Goal: Transaction & Acquisition: Book appointment/travel/reservation

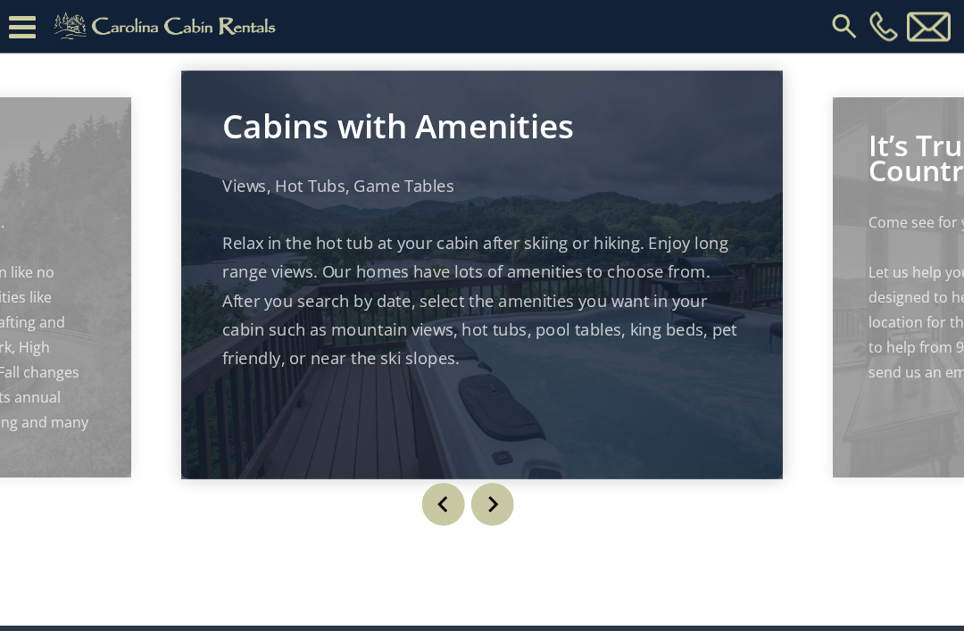
scroll to position [1447, 0]
click at [507, 526] on img "Next" at bounding box center [492, 504] width 43 height 43
click at [500, 526] on img "Next" at bounding box center [492, 504] width 43 height 43
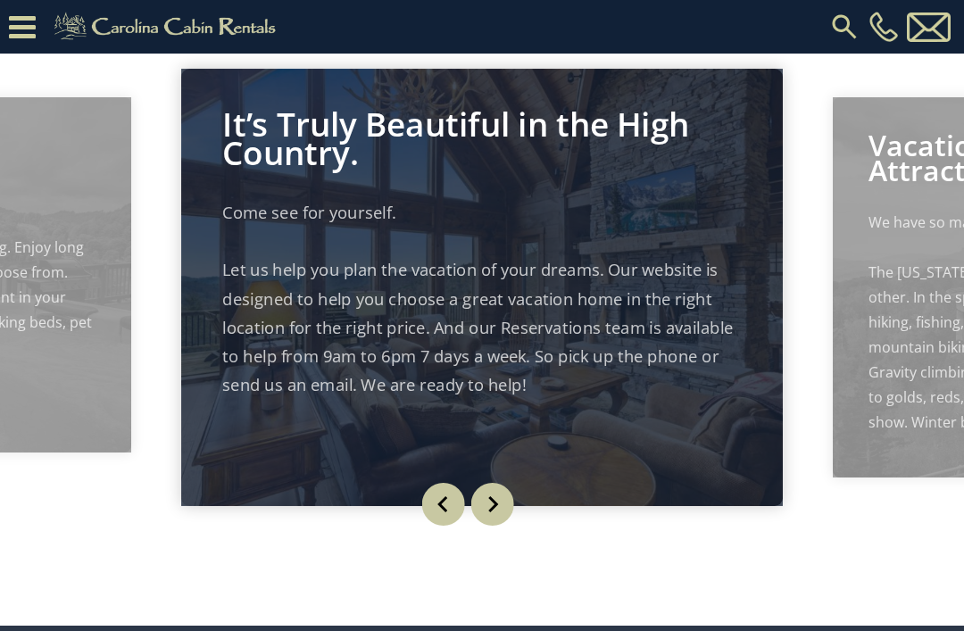
click at [503, 526] on img "Next" at bounding box center [492, 504] width 43 height 43
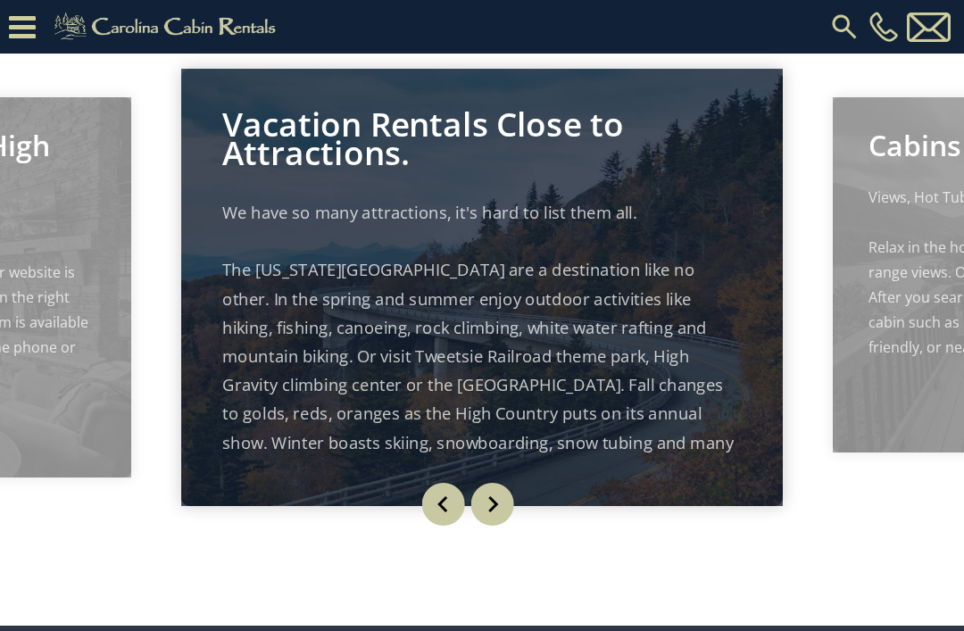
click at [494, 526] on img "Next" at bounding box center [492, 504] width 43 height 43
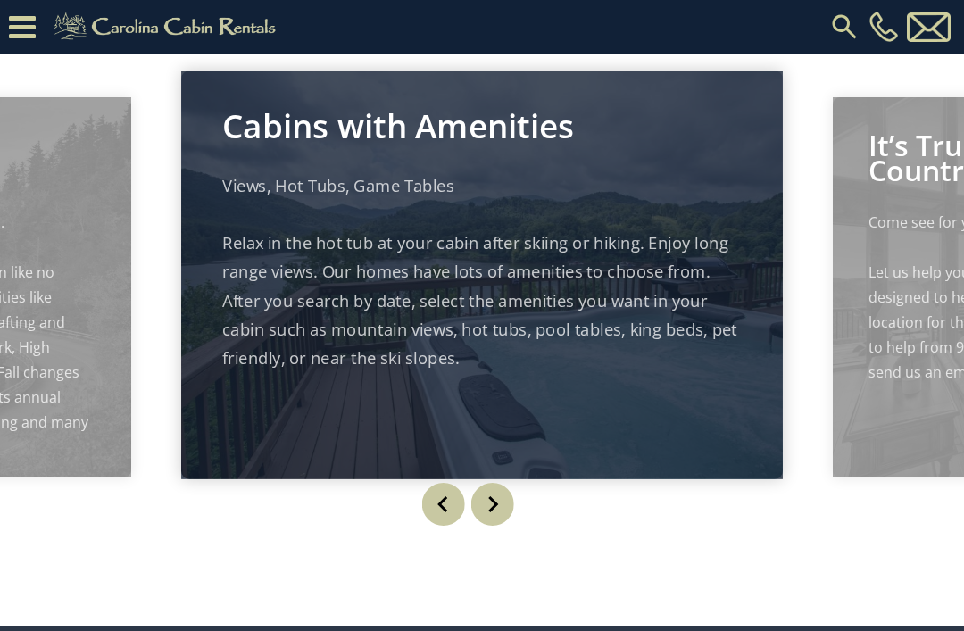
click at [492, 526] on img "Next" at bounding box center [492, 504] width 43 height 43
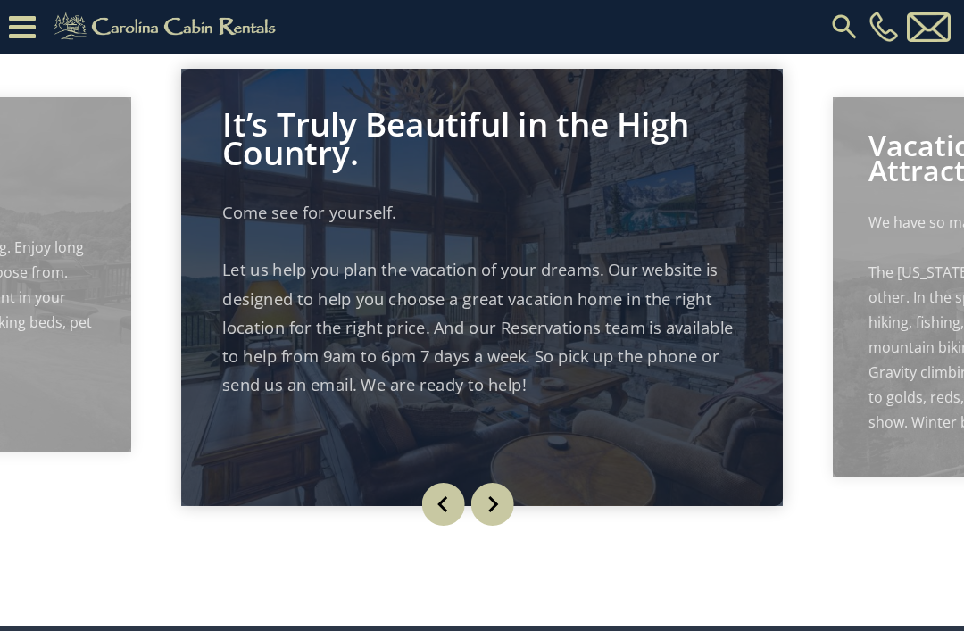
click at [502, 526] on img "Next" at bounding box center [492, 504] width 43 height 43
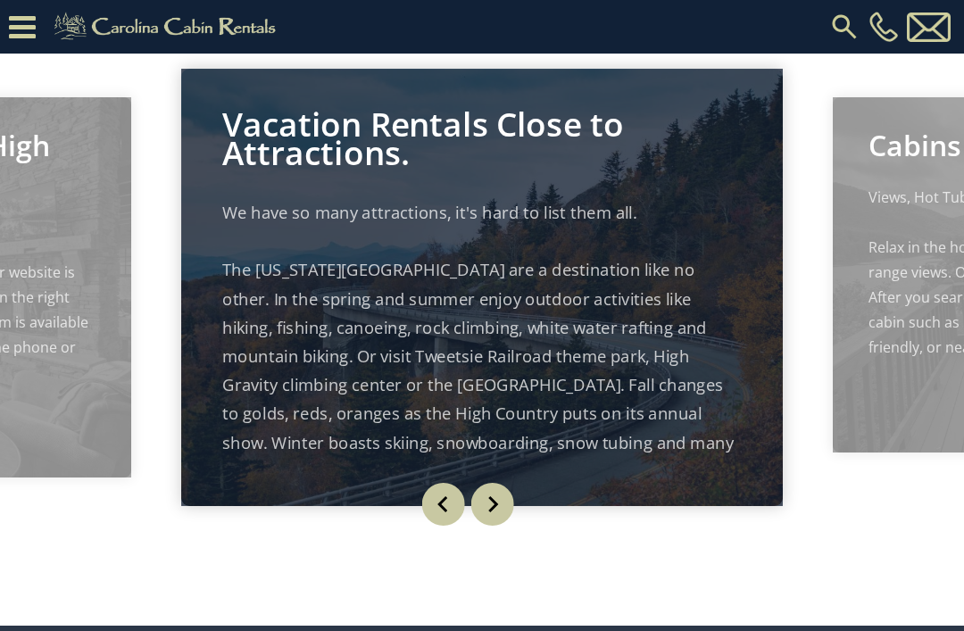
click at [500, 526] on img "Next" at bounding box center [492, 504] width 43 height 43
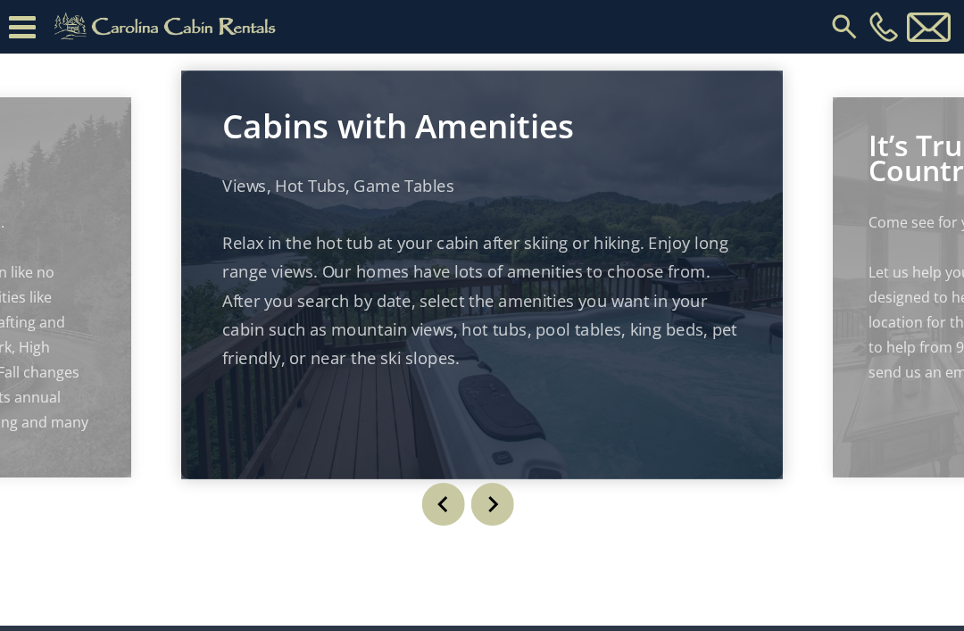
click at [506, 526] on img "Next" at bounding box center [492, 504] width 43 height 43
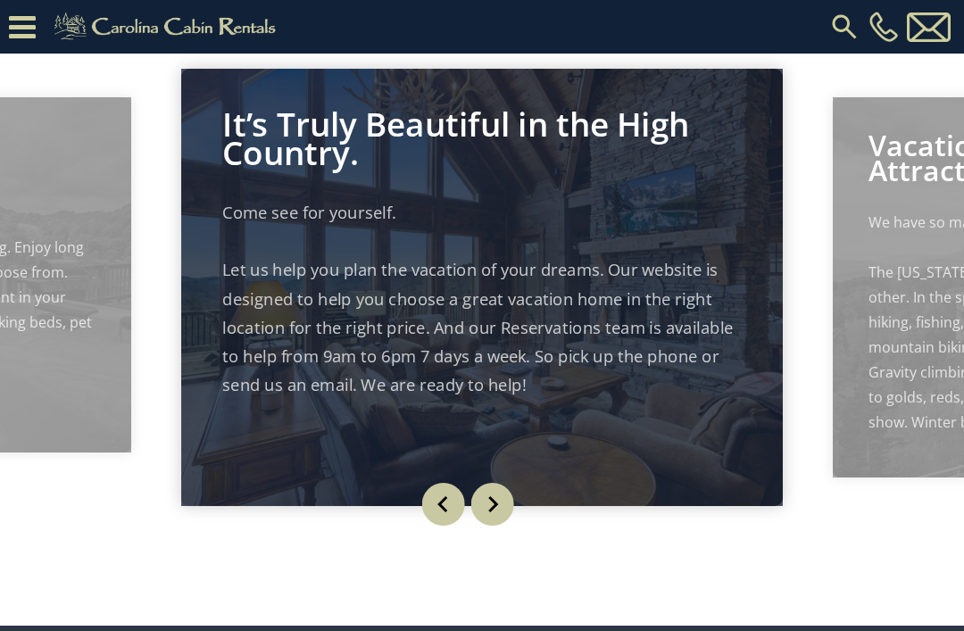
click at [501, 545] on button "Next" at bounding box center [492, 504] width 58 height 80
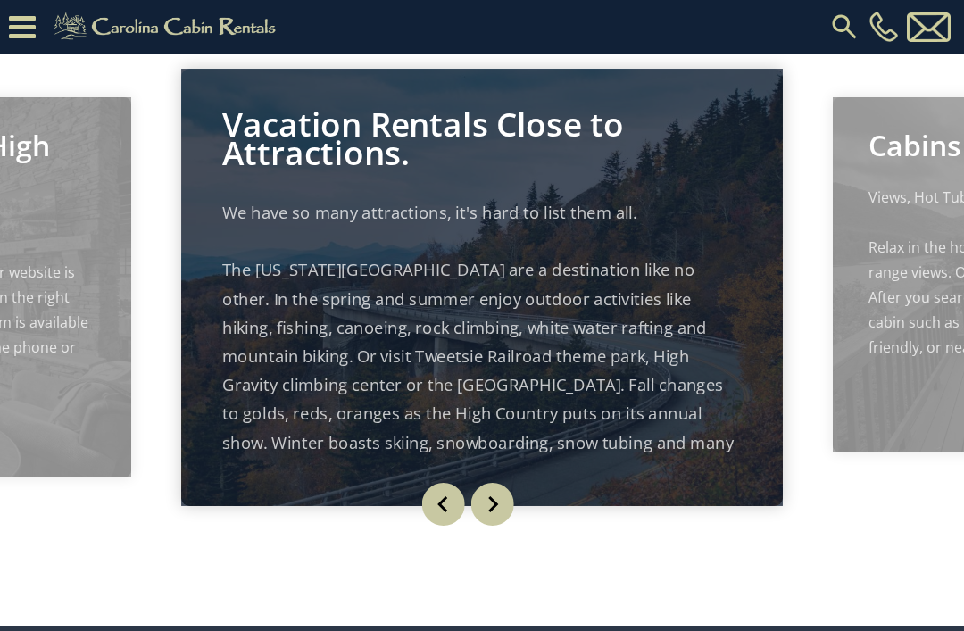
click at [507, 526] on img "Next" at bounding box center [492, 504] width 43 height 43
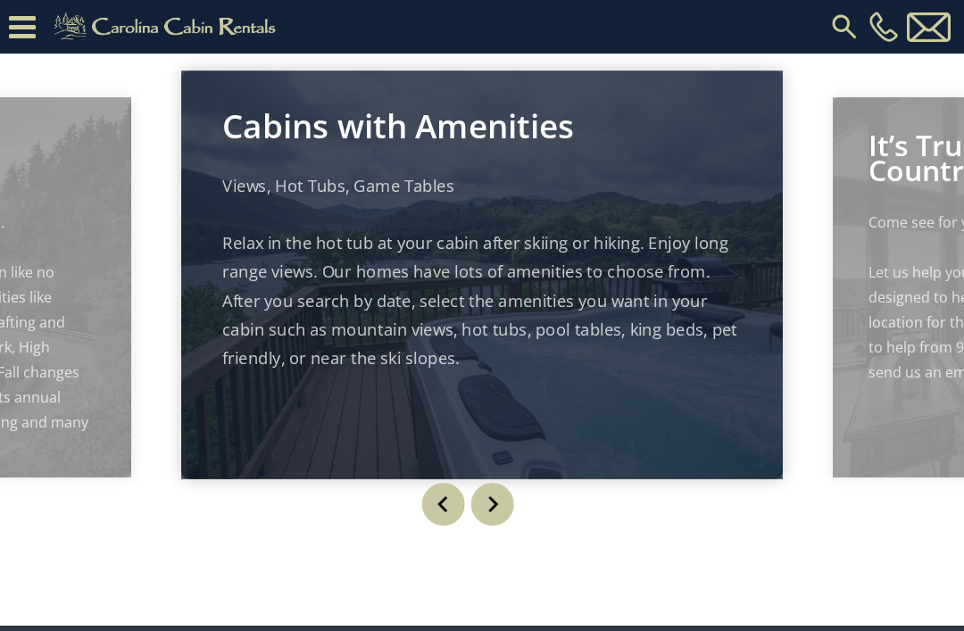
click at [514, 545] on button "Next" at bounding box center [492, 504] width 58 height 80
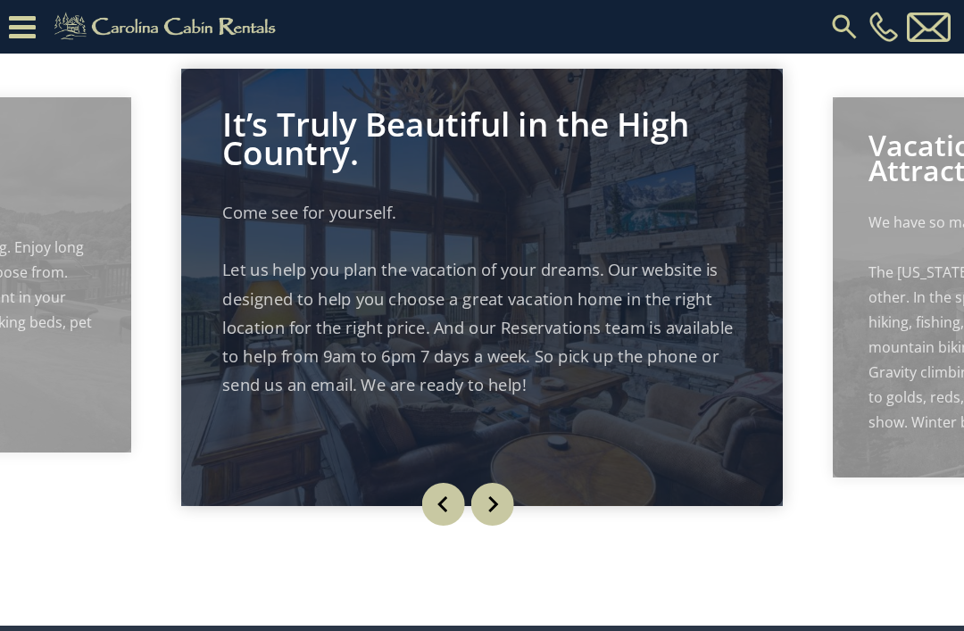
click at [509, 526] on img "Next" at bounding box center [492, 504] width 43 height 43
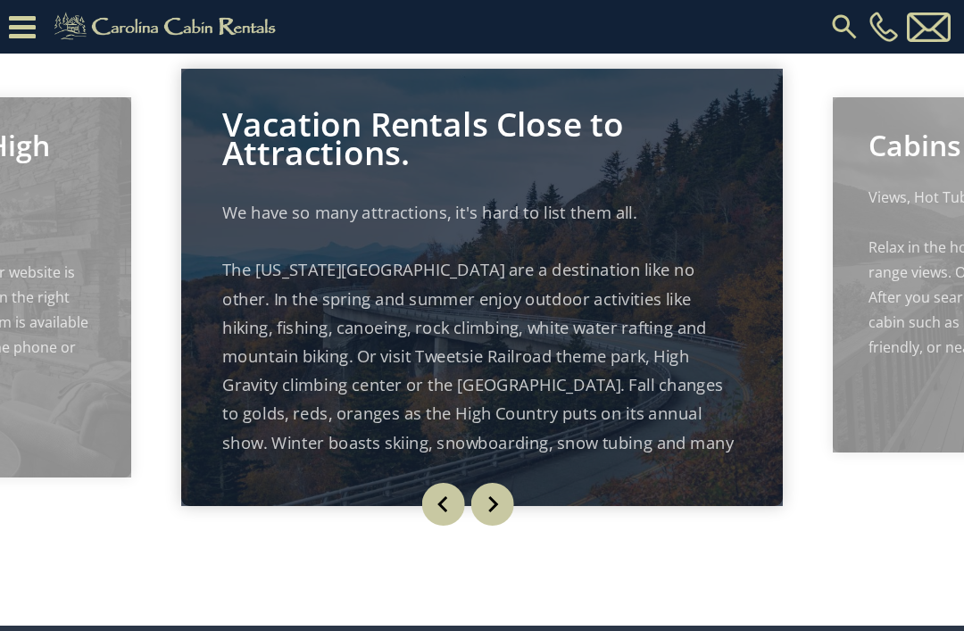
click at [505, 526] on img "Next" at bounding box center [492, 504] width 43 height 43
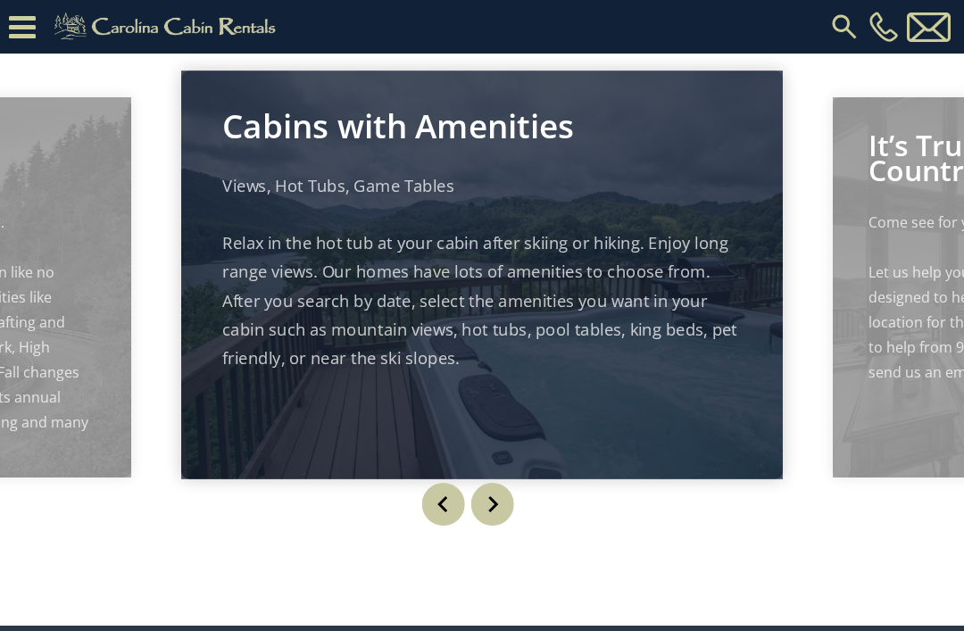
click at [504, 526] on img "Next" at bounding box center [492, 504] width 43 height 43
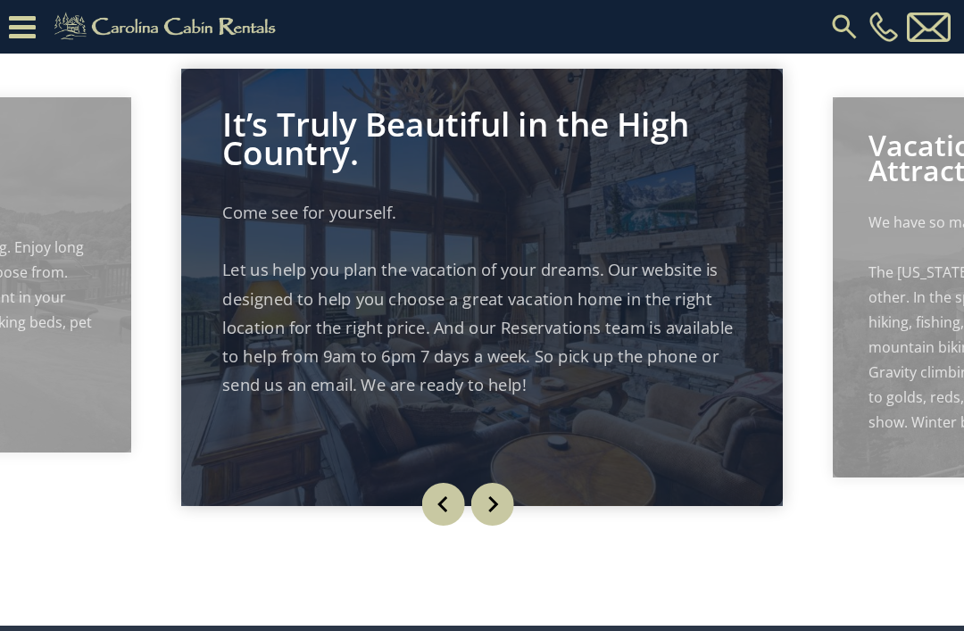
click at [514, 545] on button "Next" at bounding box center [492, 504] width 58 height 80
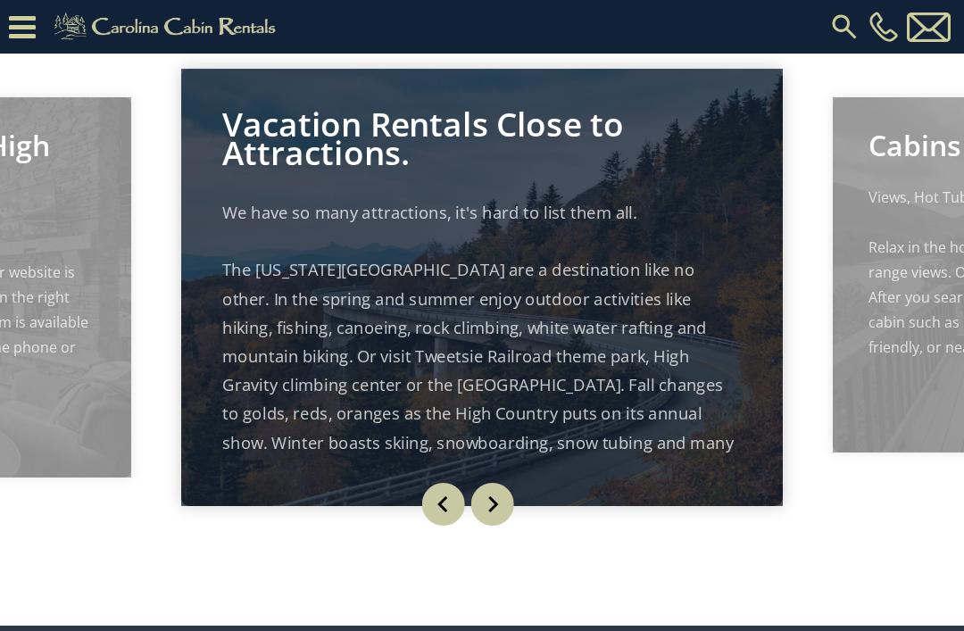
click at [501, 526] on img "Next" at bounding box center [492, 504] width 43 height 43
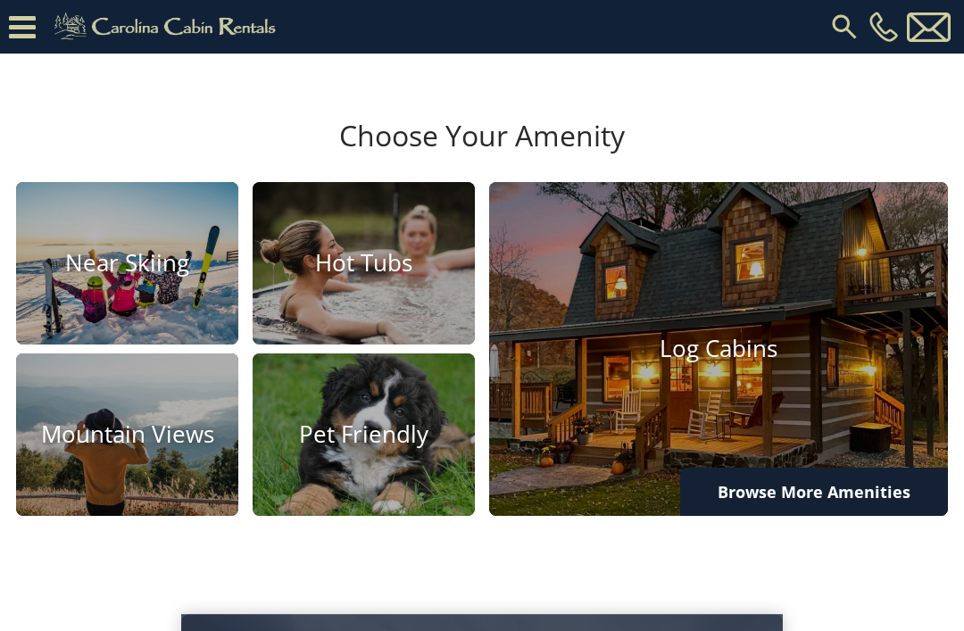
scroll to position [902, 0]
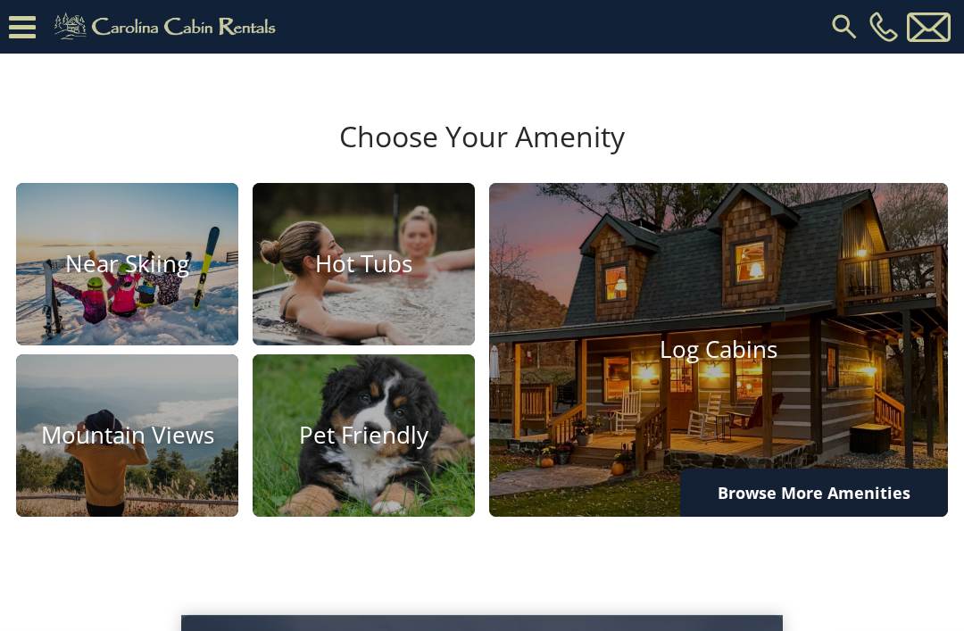
click at [735, 438] on img at bounding box center [718, 350] width 459 height 334
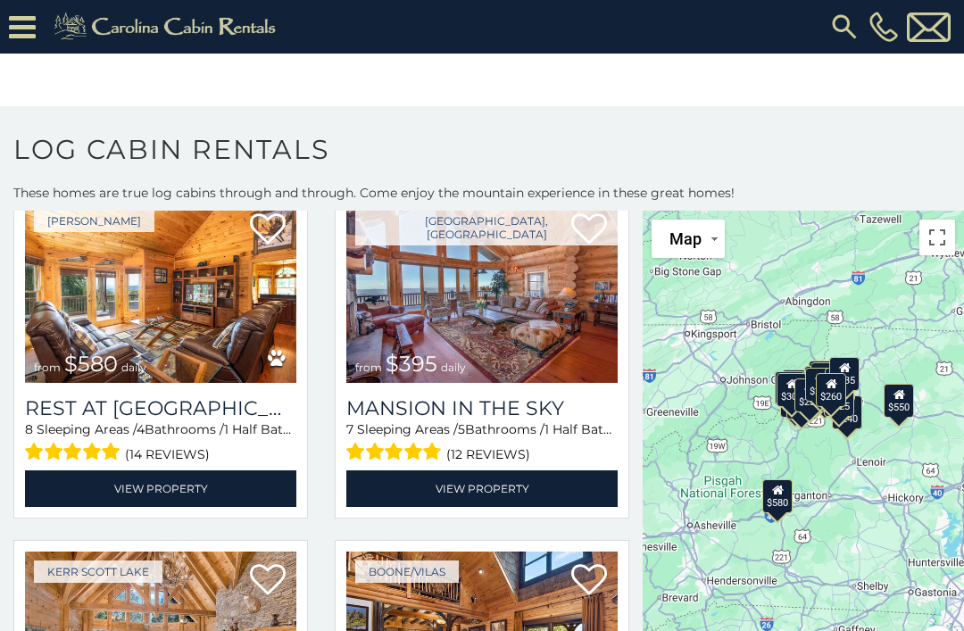
scroll to position [104, 0]
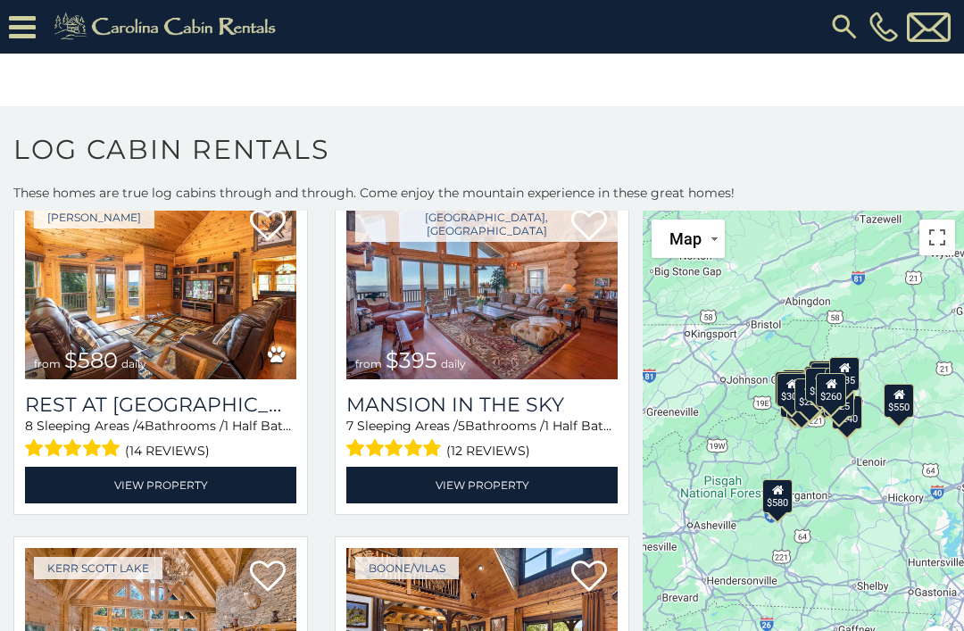
click at [484, 321] on img at bounding box center [481, 288] width 271 height 182
click at [543, 483] on link "View Property" at bounding box center [481, 485] width 271 height 37
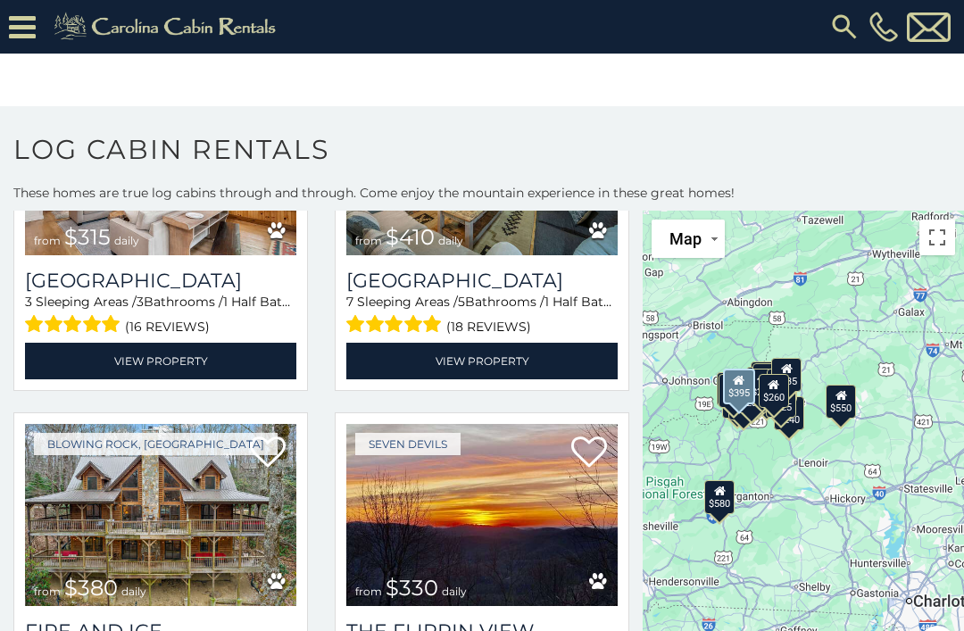
scroll to position [20, 0]
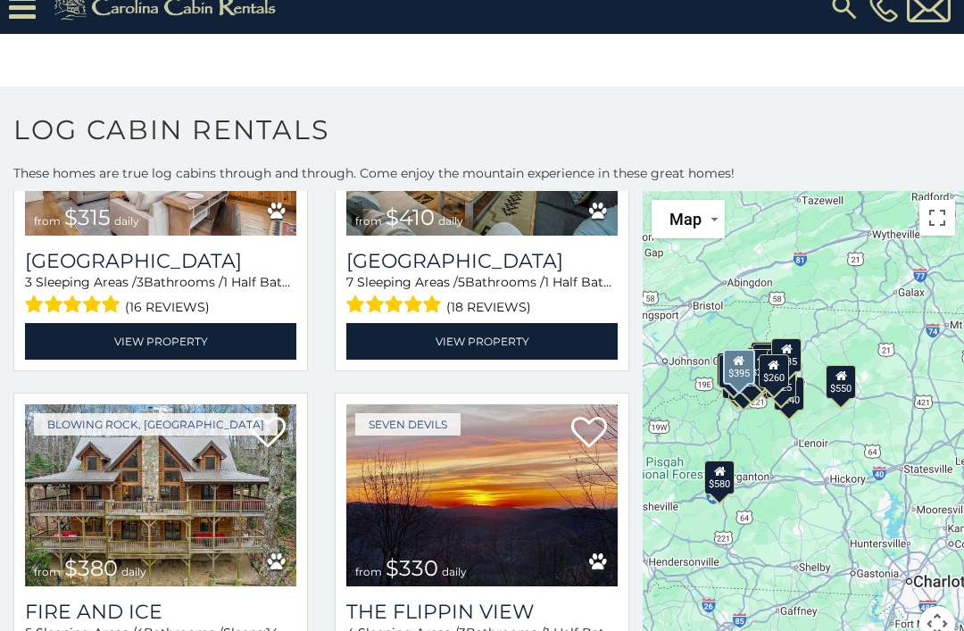
click at [739, 378] on div "$395" at bounding box center [739, 367] width 32 height 36
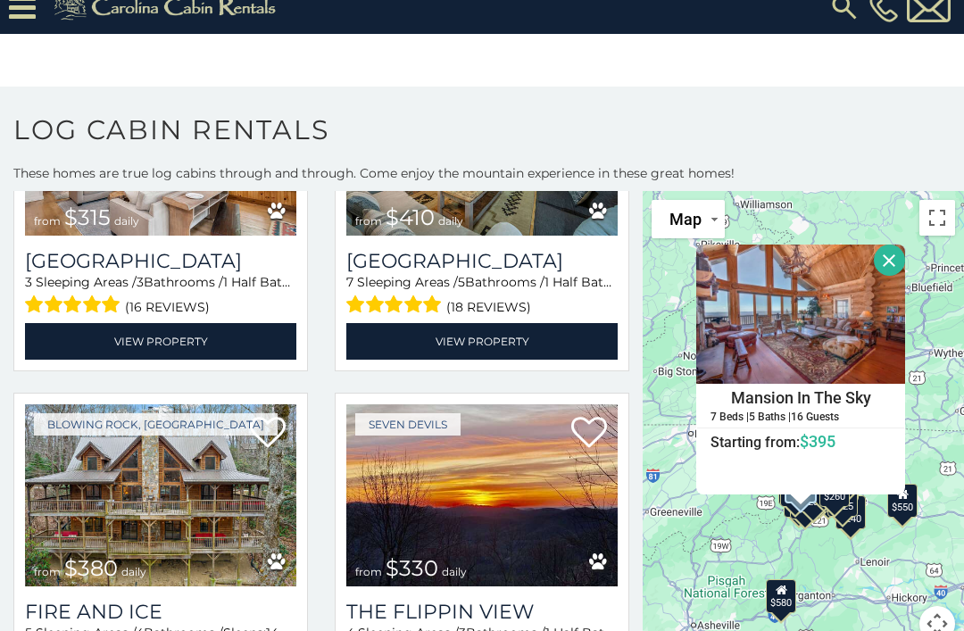
click at [884, 259] on button "Close" at bounding box center [889, 260] width 31 height 31
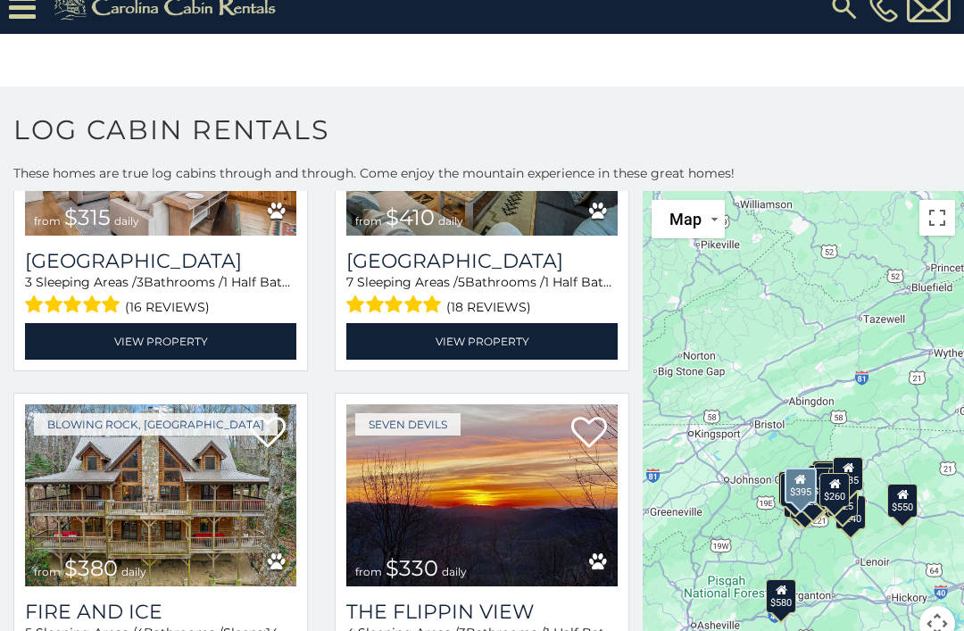
click at [797, 495] on div "$395" at bounding box center [801, 486] width 32 height 36
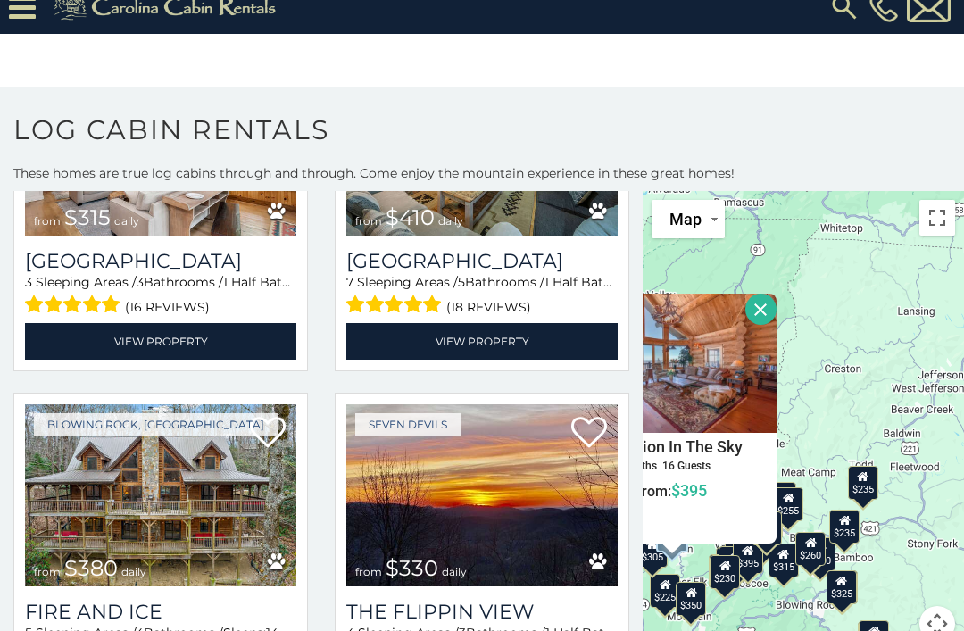
click at [757, 322] on button "Close" at bounding box center [761, 309] width 31 height 31
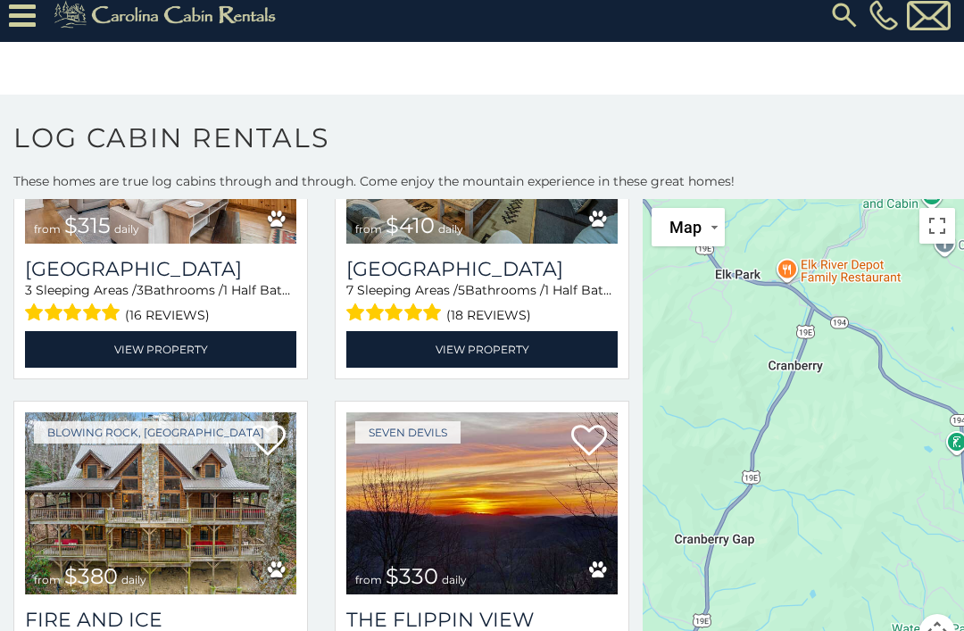
scroll to position [0, 0]
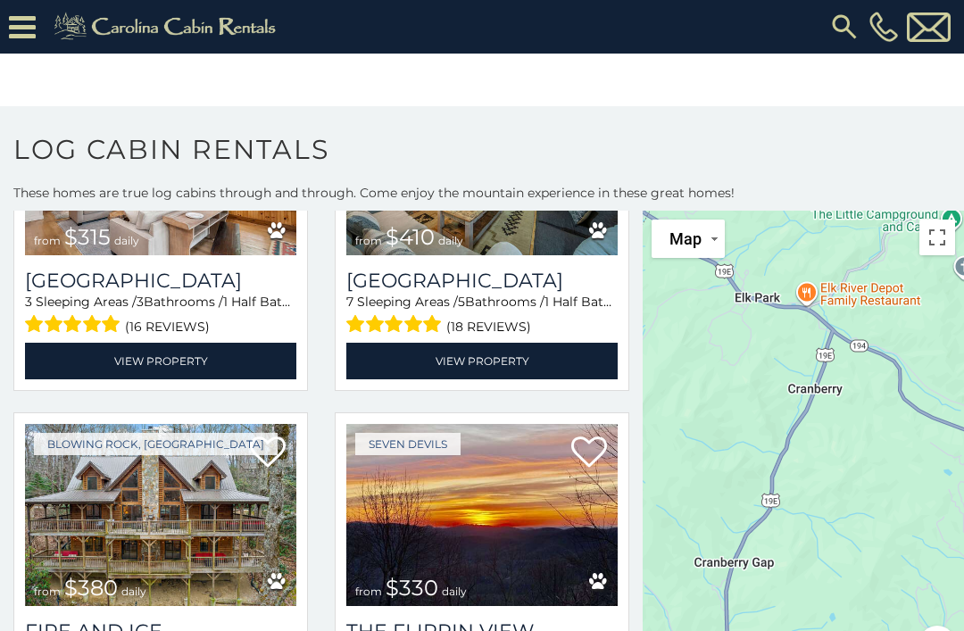
click at [874, 288] on div "$580 $395 $550 $349 $400 $451 $315 $410 $380 $330 $400 $325 $350 $320 $395 $225…" at bounding box center [803, 447] width 321 height 472
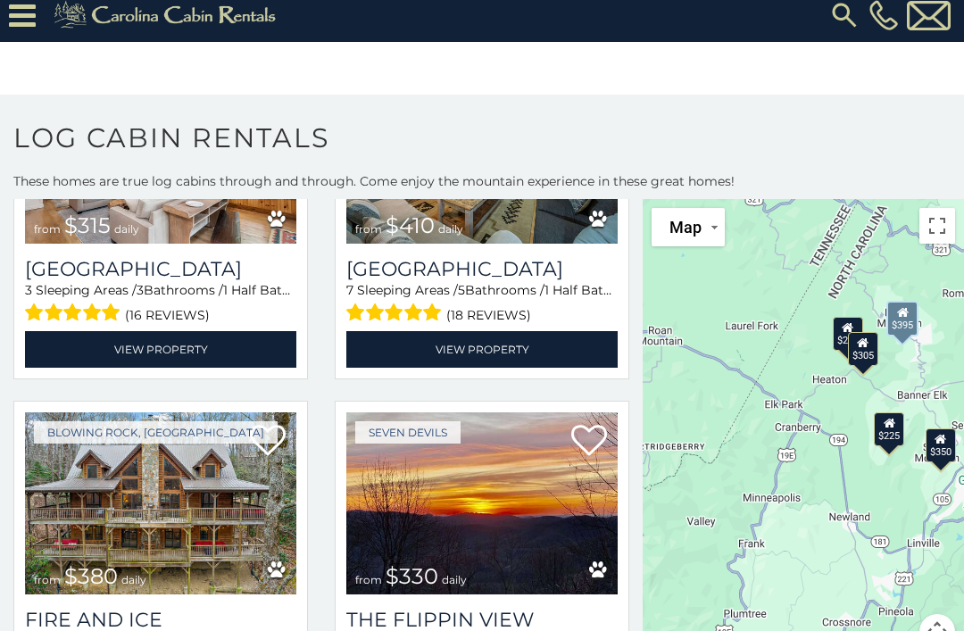
scroll to position [12, 0]
click at [912, 554] on div "$580 $395 $550 $349 $400 $451 $315 $410 $380 $330 $400 $325 $350 $320 $395 $225…" at bounding box center [803, 435] width 321 height 472
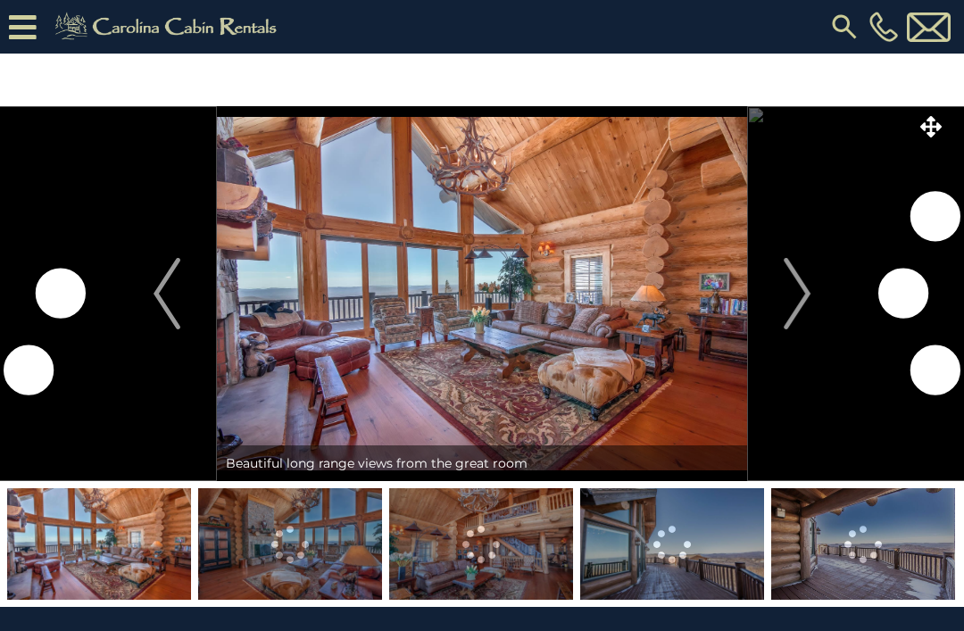
click at [781, 296] on button "Next" at bounding box center [797, 293] width 100 height 375
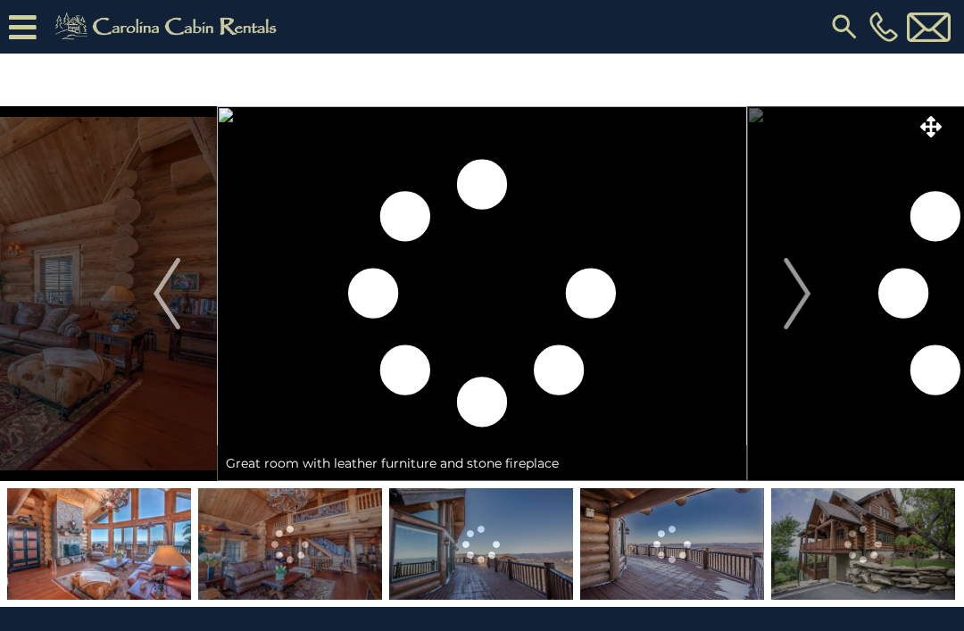
click at [799, 280] on img "Next" at bounding box center [797, 293] width 27 height 71
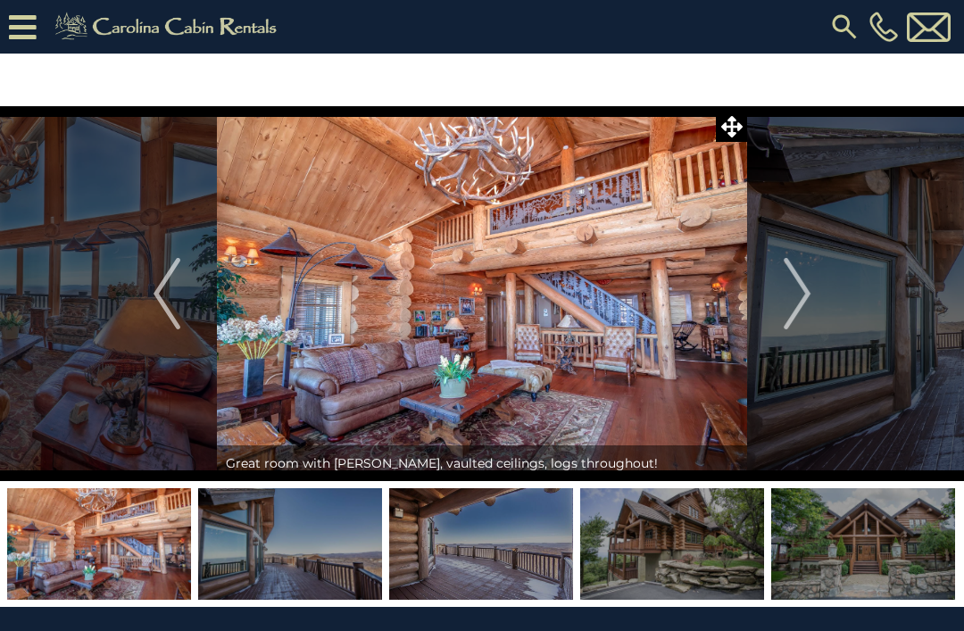
click at [798, 305] on img "Next" at bounding box center [797, 293] width 27 height 71
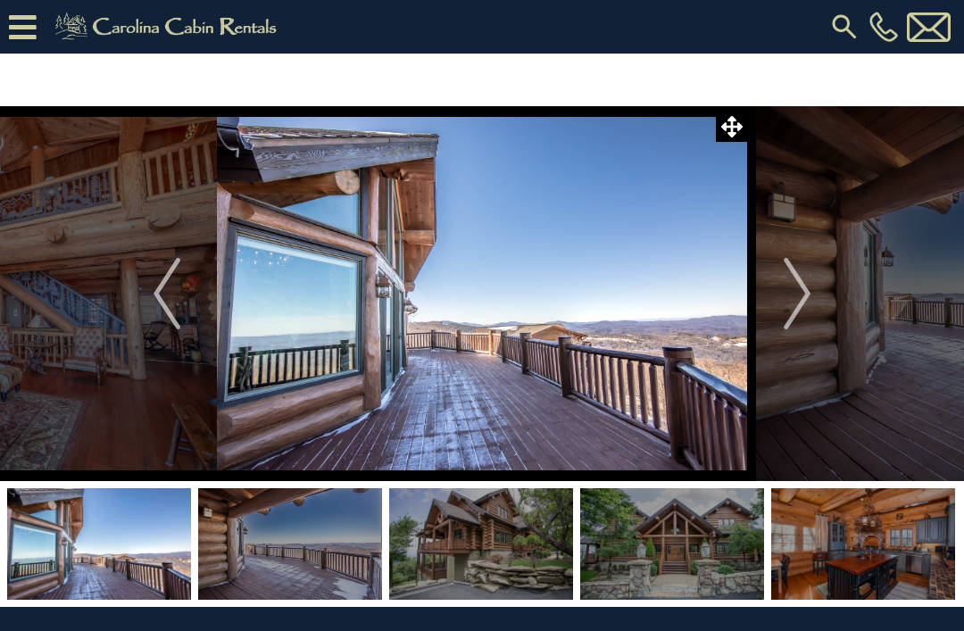
click at [813, 283] on button "Next" at bounding box center [797, 293] width 100 height 375
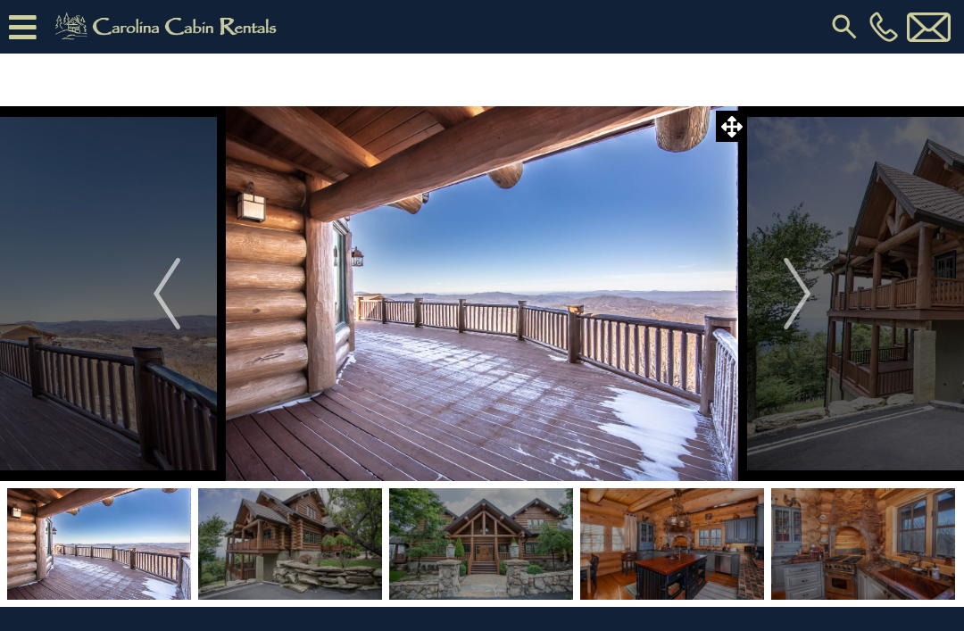
click at [796, 299] on img "Next" at bounding box center [797, 293] width 27 height 71
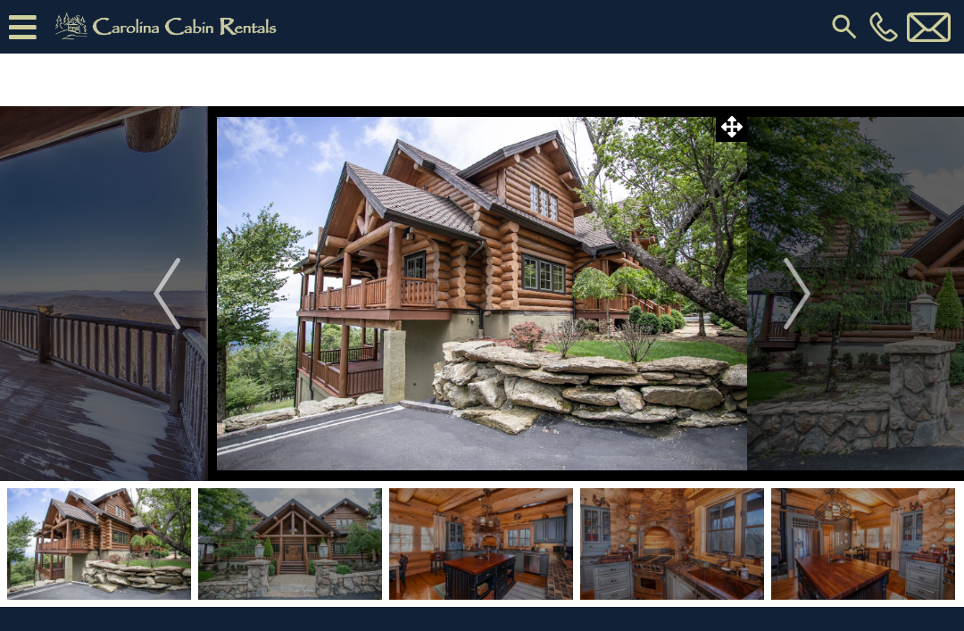
click at [798, 295] on img "Next" at bounding box center [797, 293] width 27 height 71
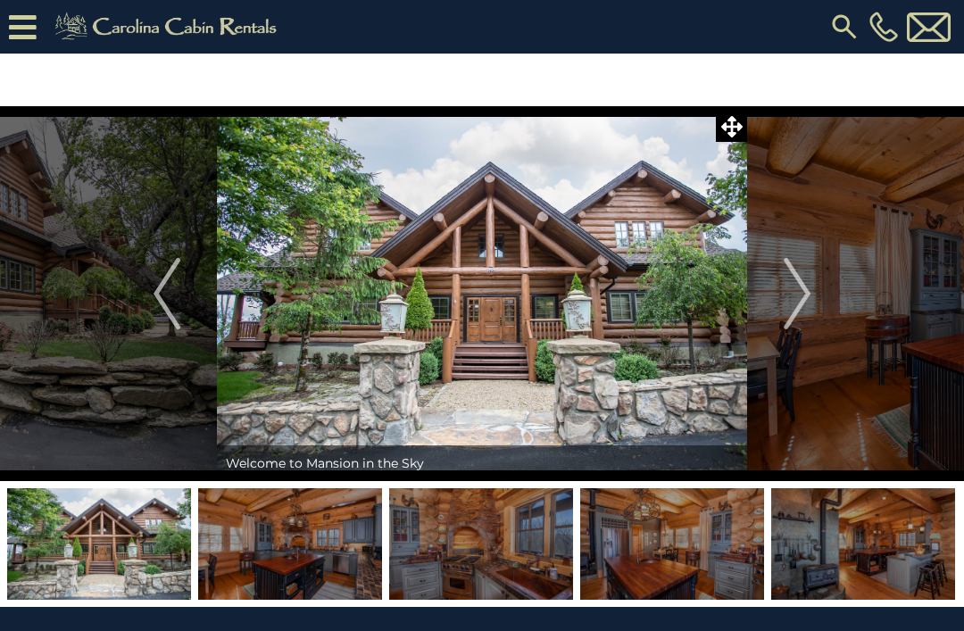
click at [797, 296] on img "Next" at bounding box center [797, 293] width 27 height 71
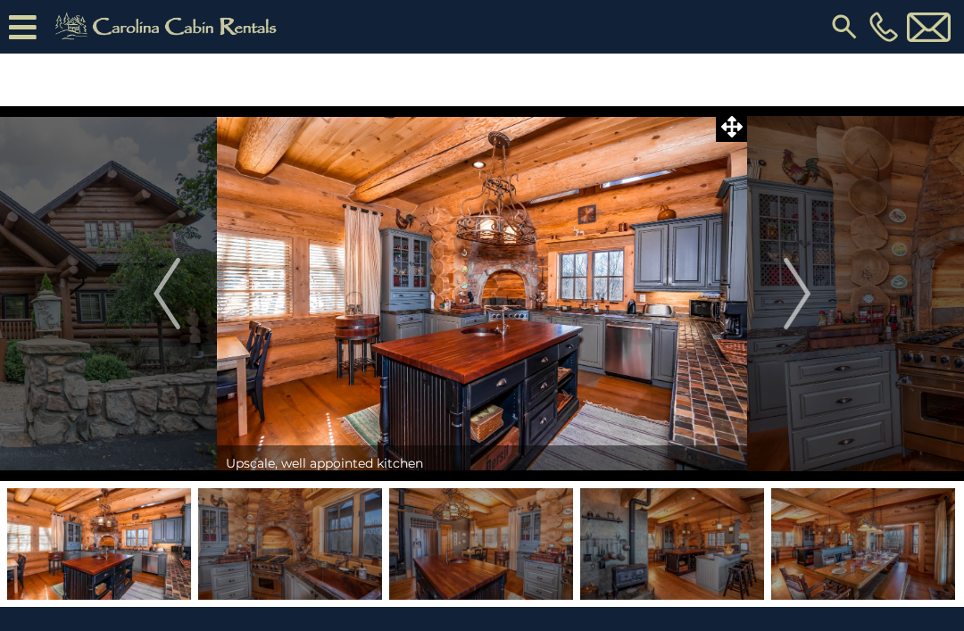
click at [810, 292] on img "Next" at bounding box center [797, 293] width 27 height 71
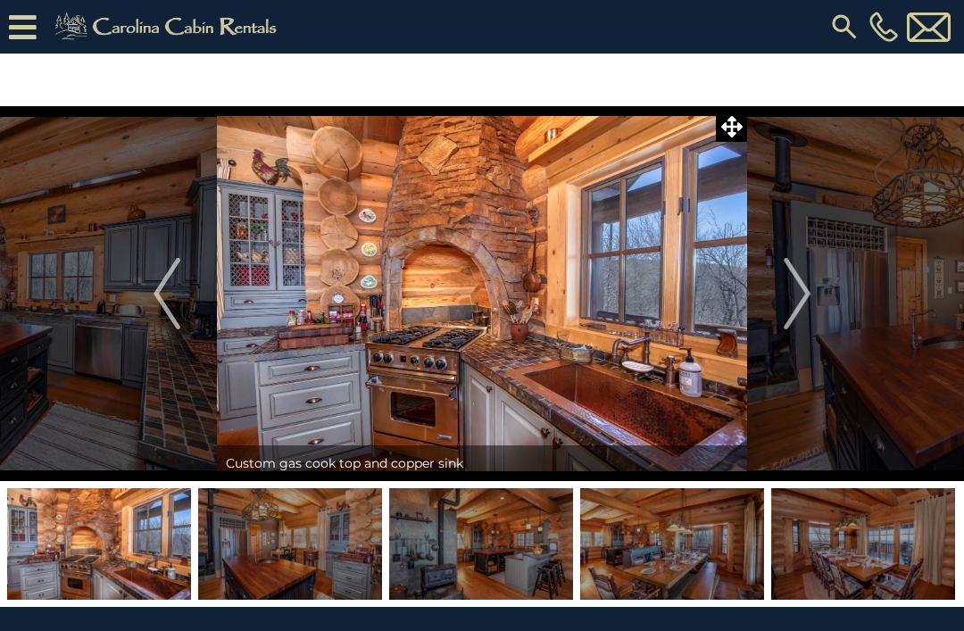
click at [805, 298] on img "Next" at bounding box center [797, 293] width 27 height 71
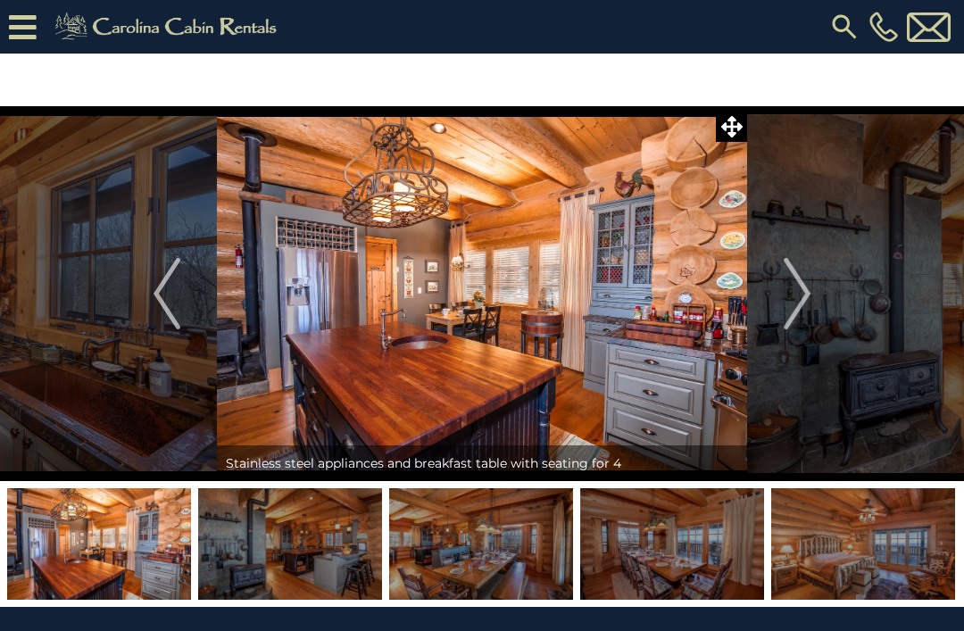
click at [806, 297] on img "Next" at bounding box center [797, 293] width 27 height 71
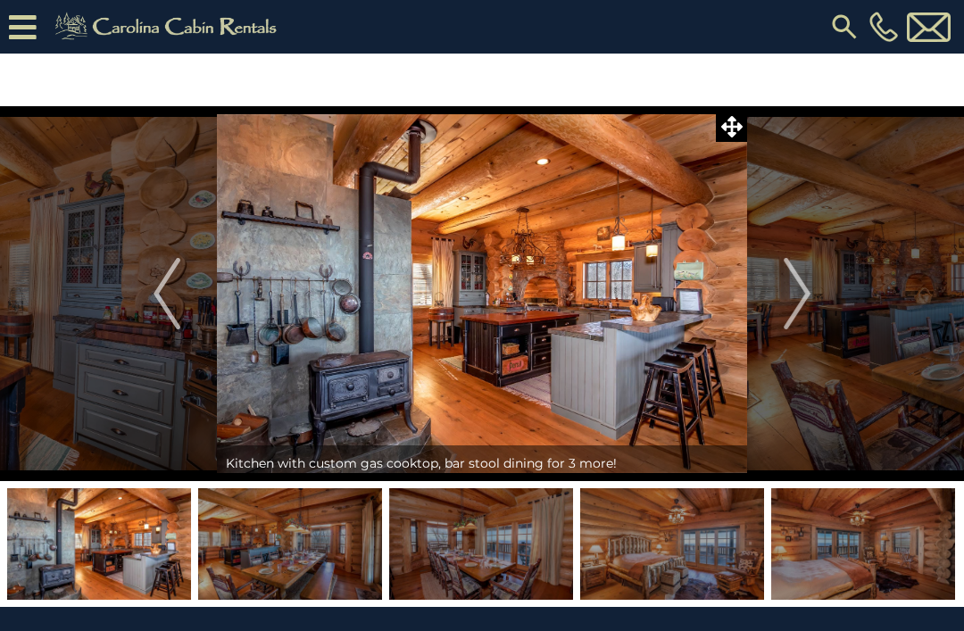
click at [797, 304] on img "Next" at bounding box center [797, 293] width 27 height 71
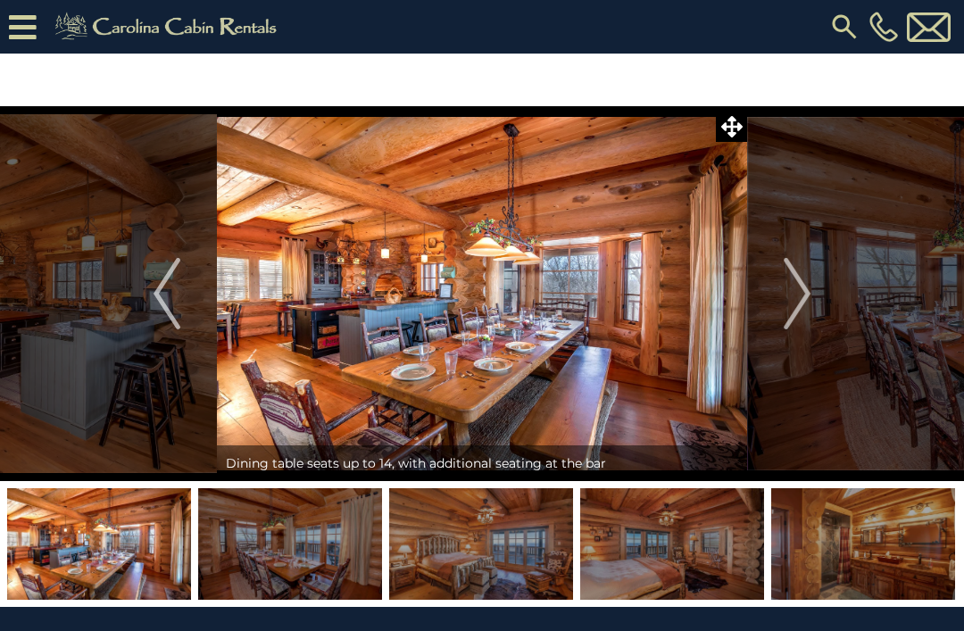
click at [797, 303] on img "Next" at bounding box center [797, 293] width 27 height 71
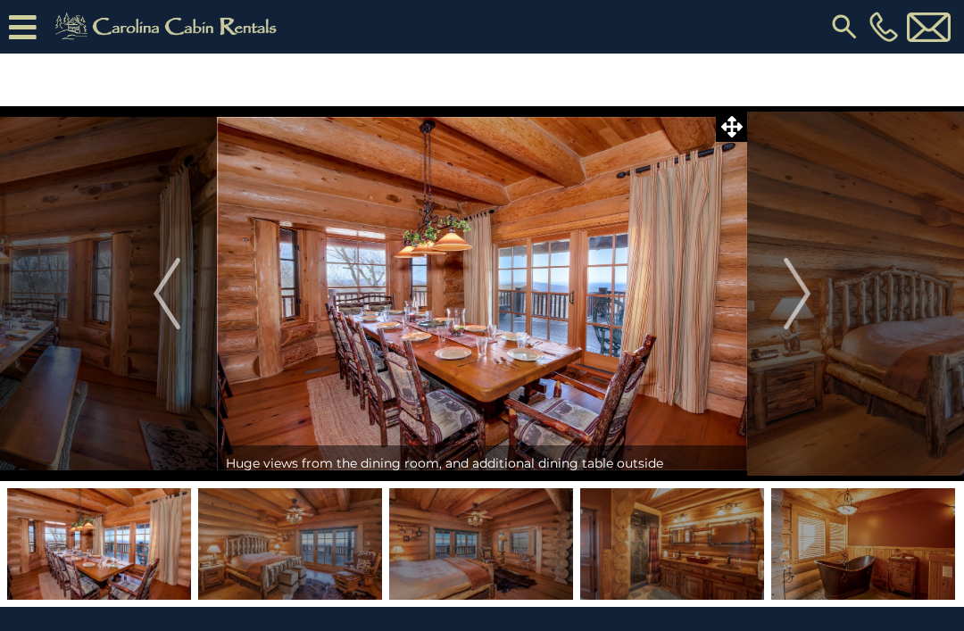
click at [805, 298] on img "Next" at bounding box center [797, 293] width 27 height 71
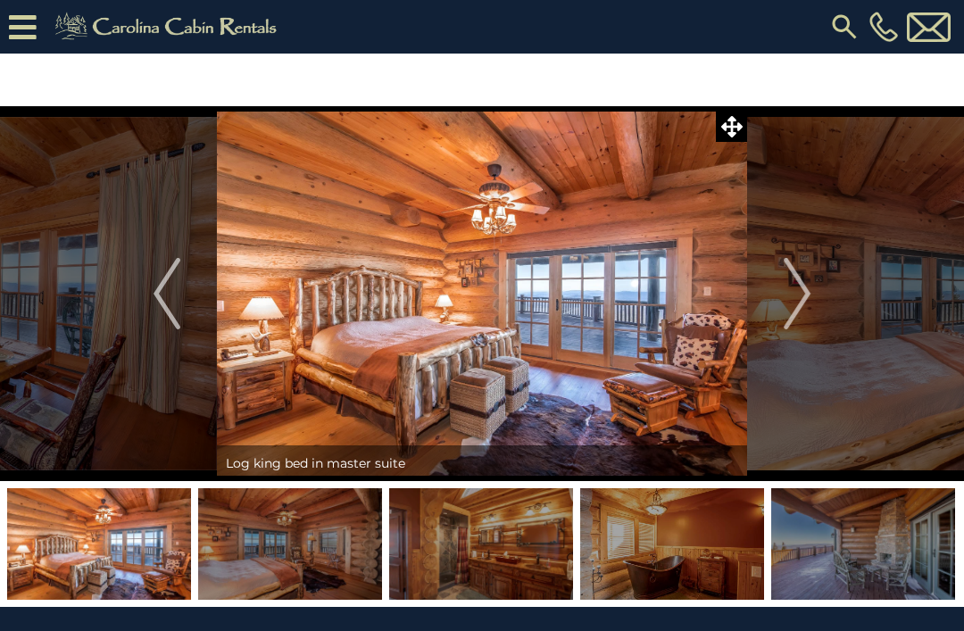
click at [806, 289] on img "Next" at bounding box center [797, 293] width 27 height 71
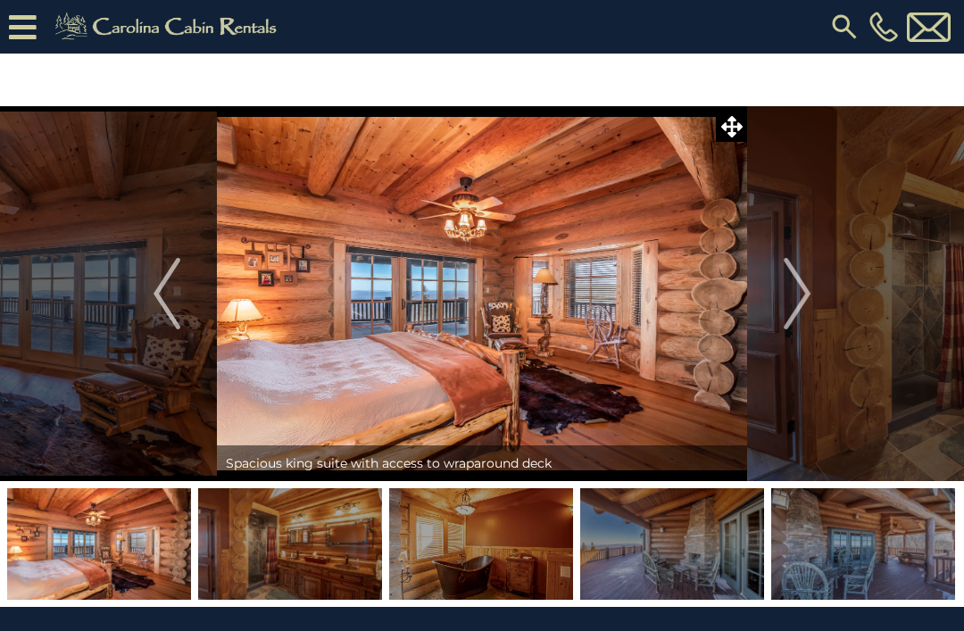
click at [806, 297] on img "Next" at bounding box center [797, 293] width 27 height 71
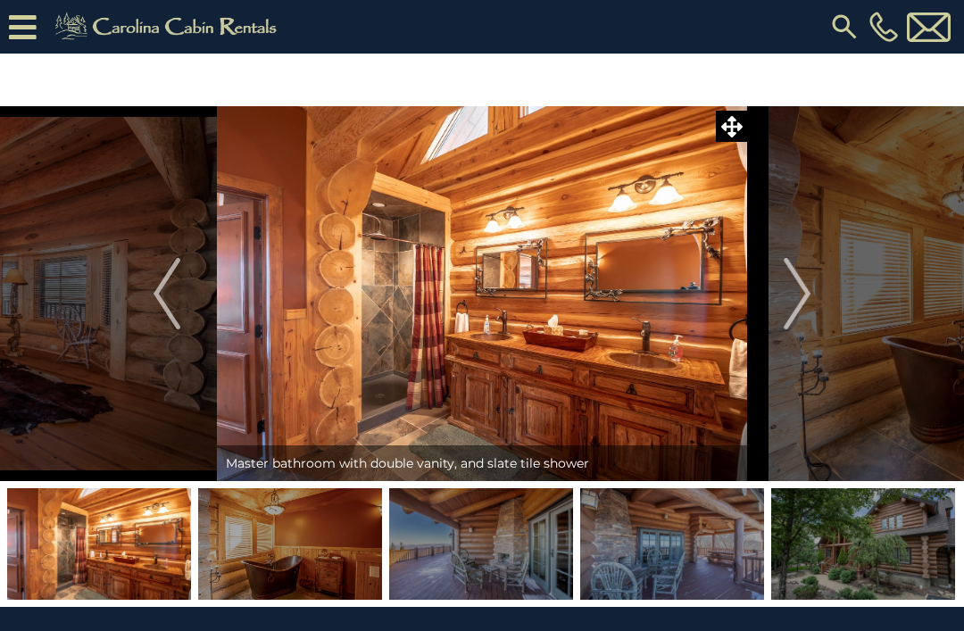
click at [802, 299] on img "Next" at bounding box center [797, 293] width 27 height 71
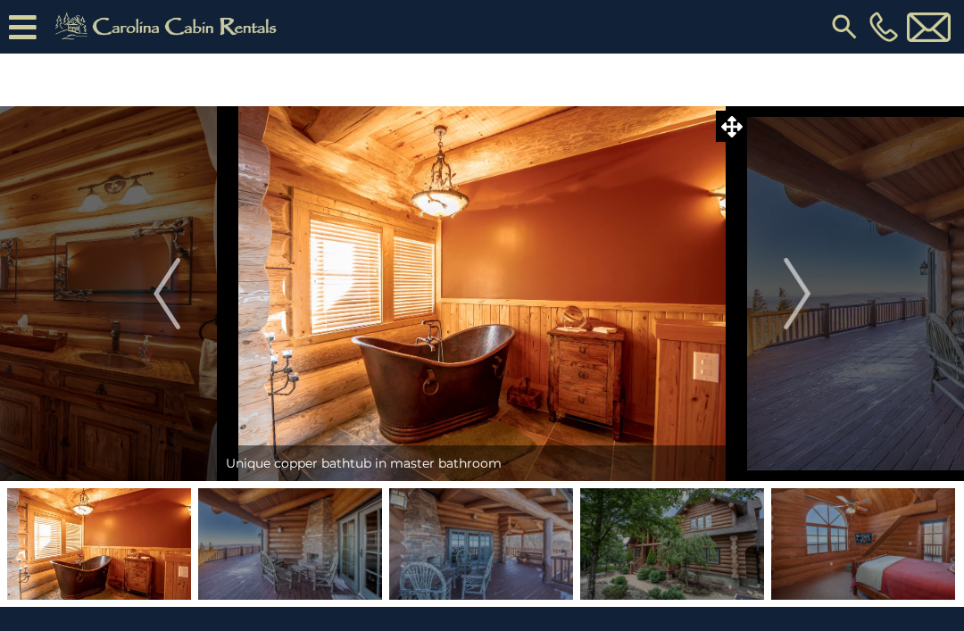
click at [805, 285] on img "Next" at bounding box center [797, 293] width 27 height 71
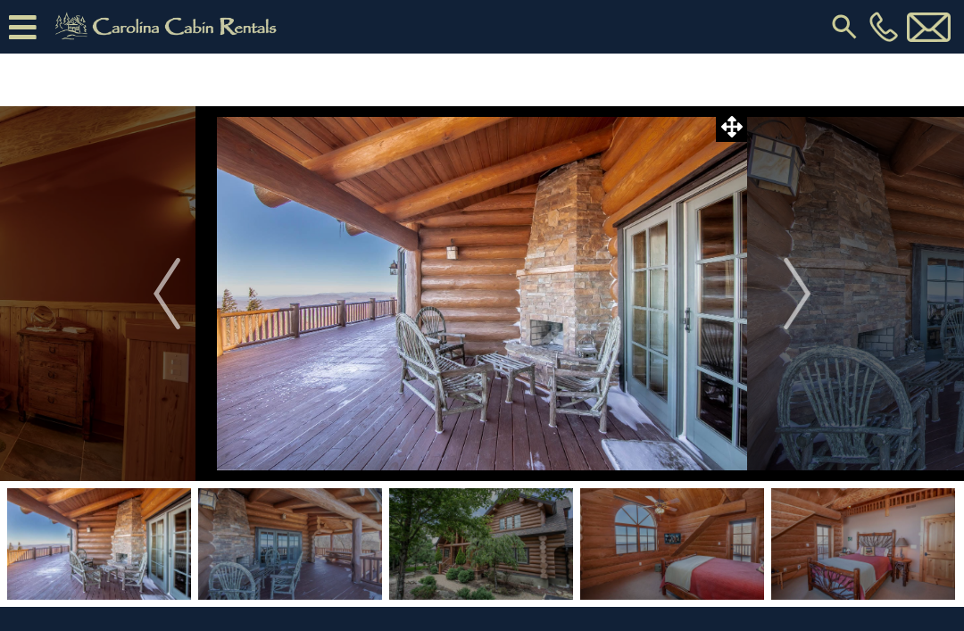
click at [791, 281] on img "Next" at bounding box center [797, 293] width 27 height 71
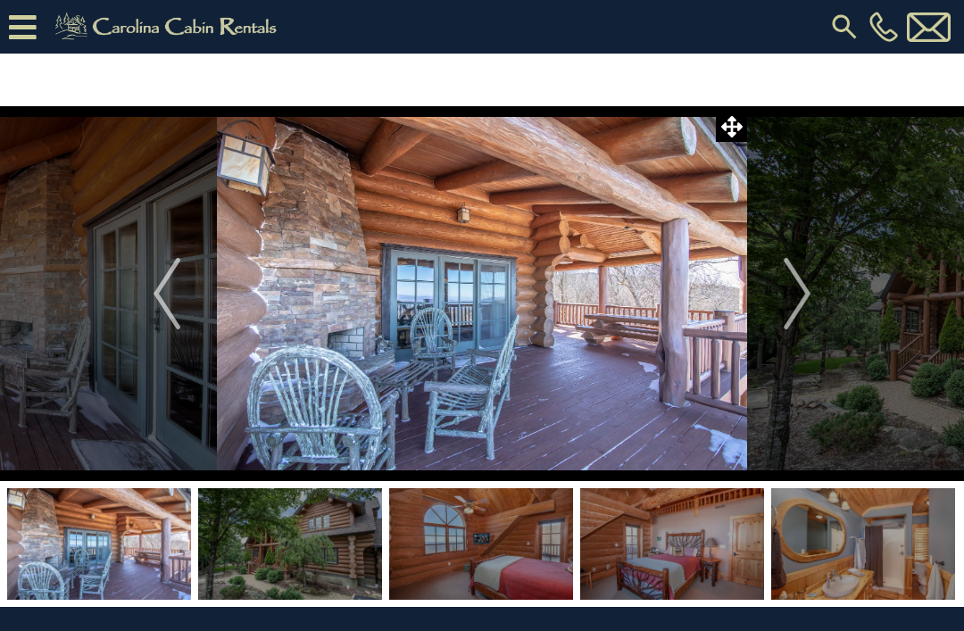
click at [789, 283] on img "Next" at bounding box center [797, 293] width 27 height 71
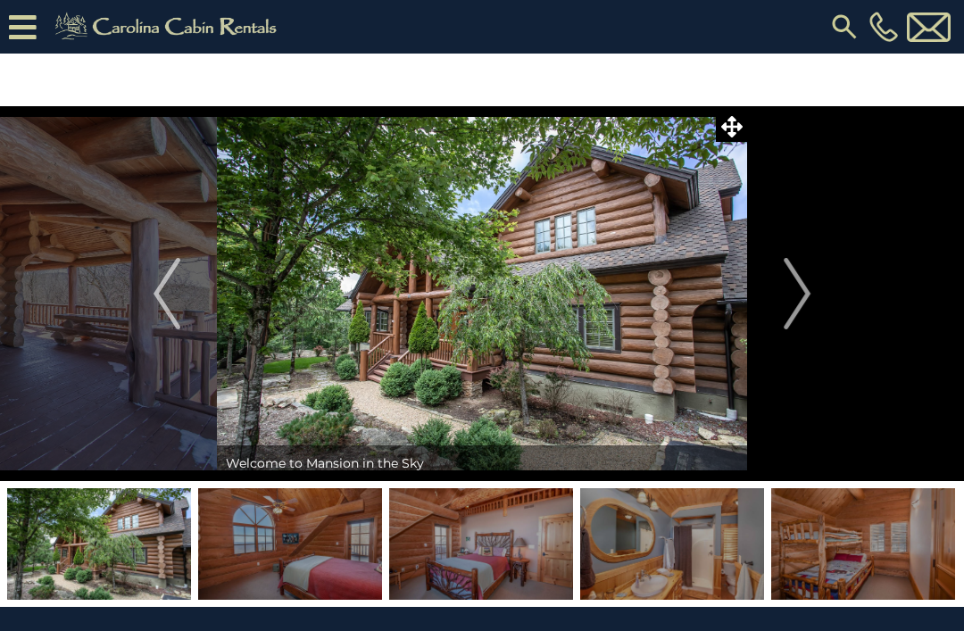
click at [783, 289] on button "Next" at bounding box center [797, 293] width 100 height 375
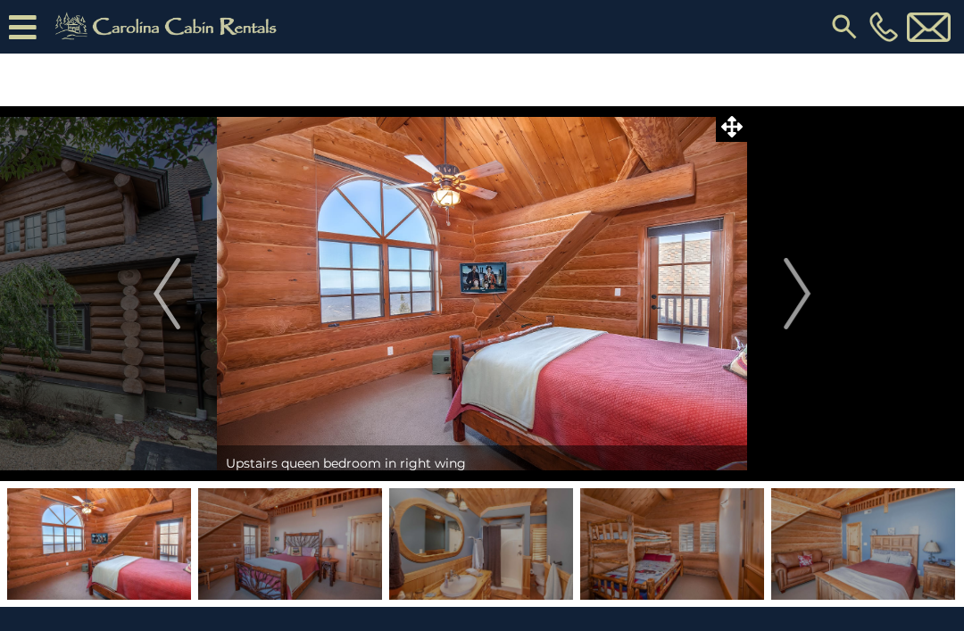
click at [788, 291] on img "Next" at bounding box center [797, 293] width 27 height 71
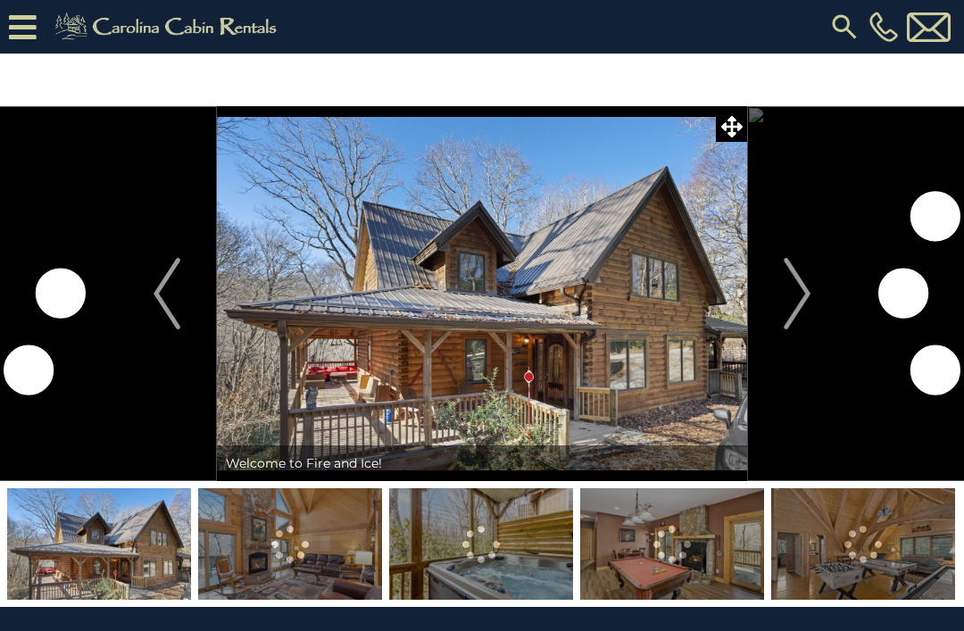
click at [822, 287] on button "Next" at bounding box center [797, 293] width 100 height 375
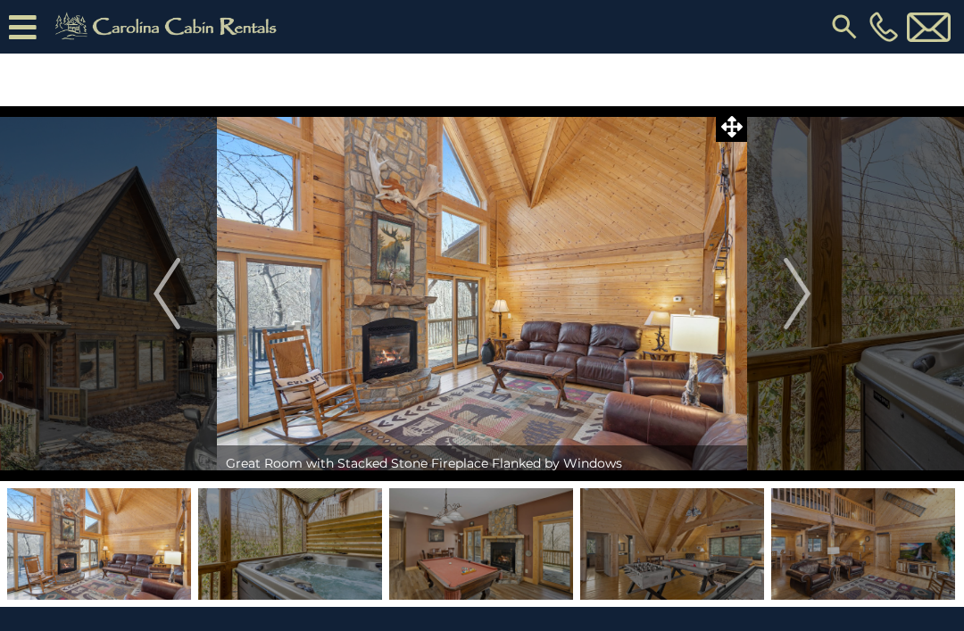
click at [814, 302] on button "Next" at bounding box center [797, 293] width 100 height 375
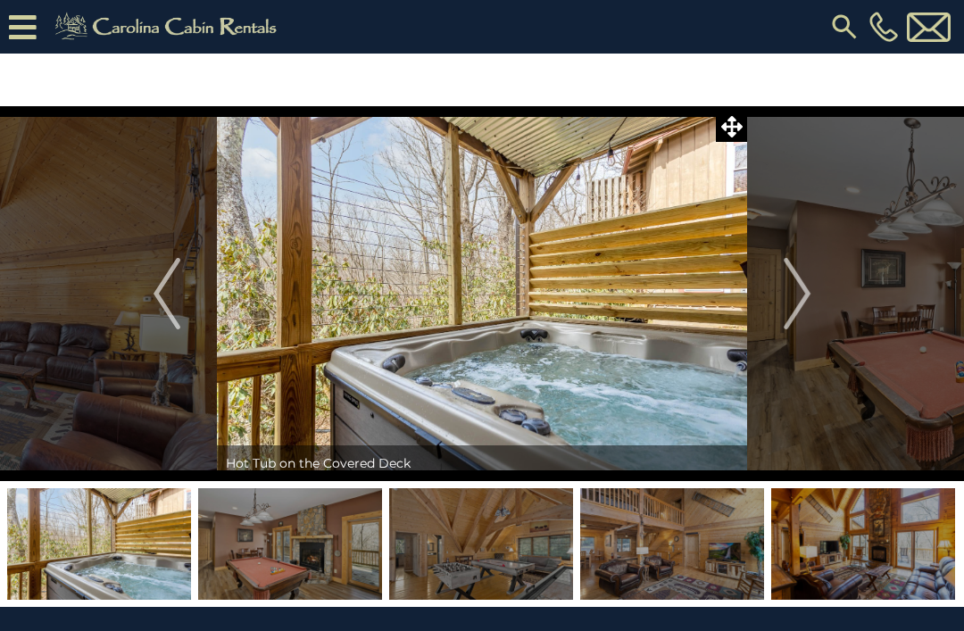
click at [813, 301] on button "Next" at bounding box center [797, 293] width 100 height 375
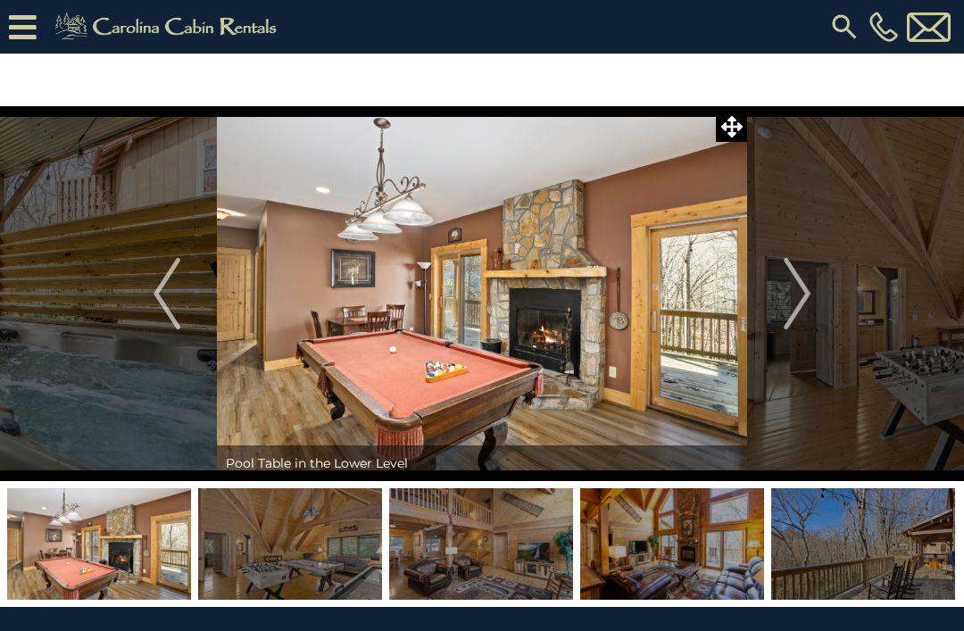
click at [805, 295] on img "Next" at bounding box center [797, 293] width 27 height 71
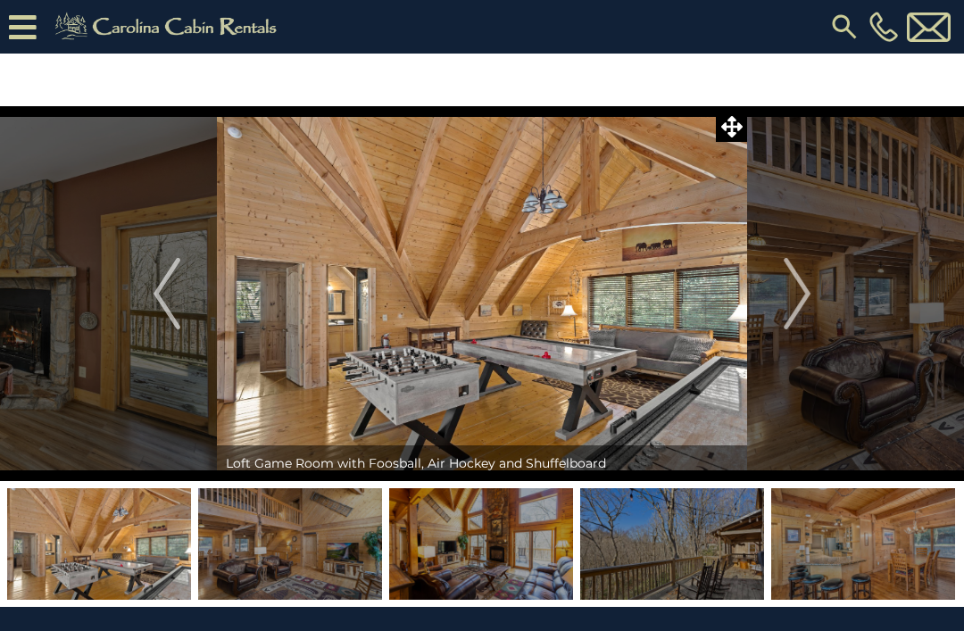
click at [806, 308] on img "Next" at bounding box center [797, 293] width 27 height 71
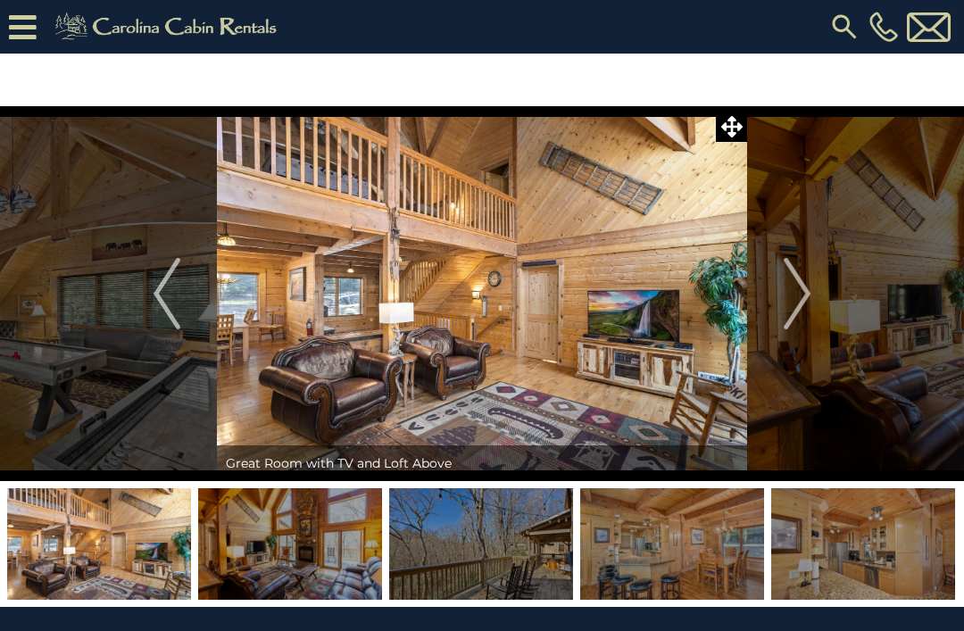
click at [805, 310] on img "Next" at bounding box center [797, 293] width 27 height 71
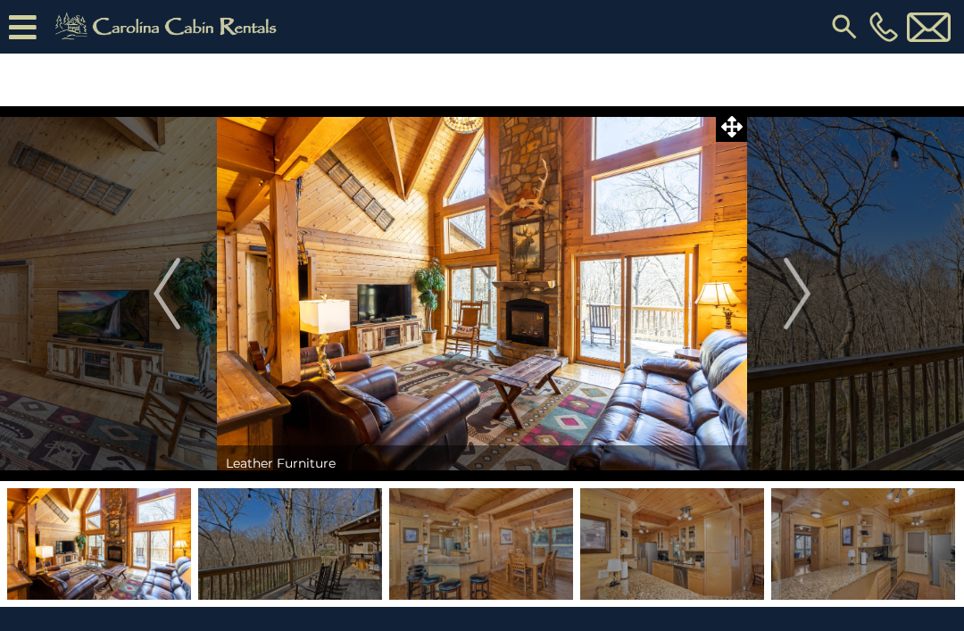
click at [806, 304] on img "Next" at bounding box center [797, 293] width 27 height 71
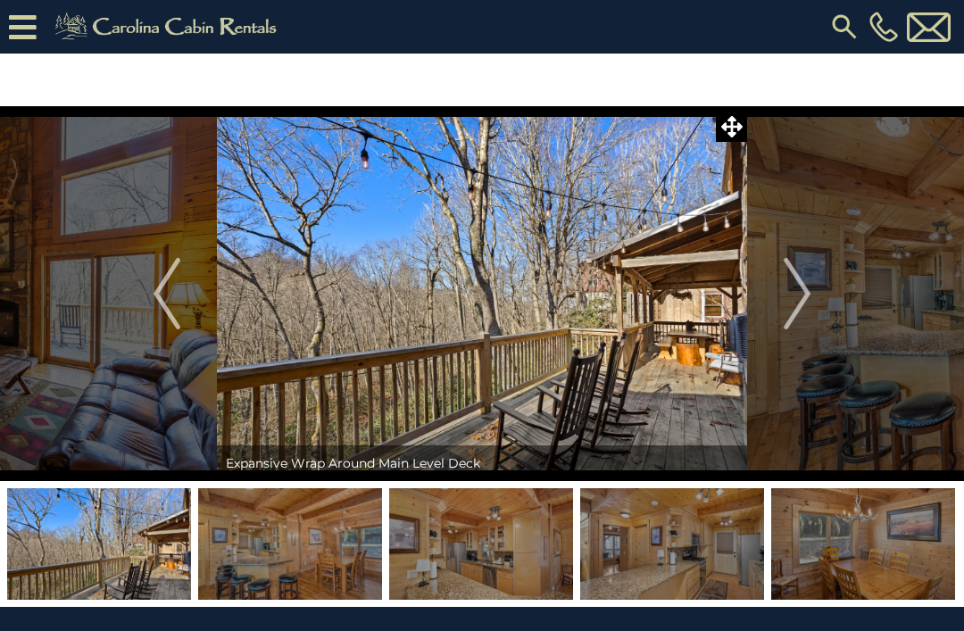
click at [810, 289] on img "Next" at bounding box center [797, 293] width 27 height 71
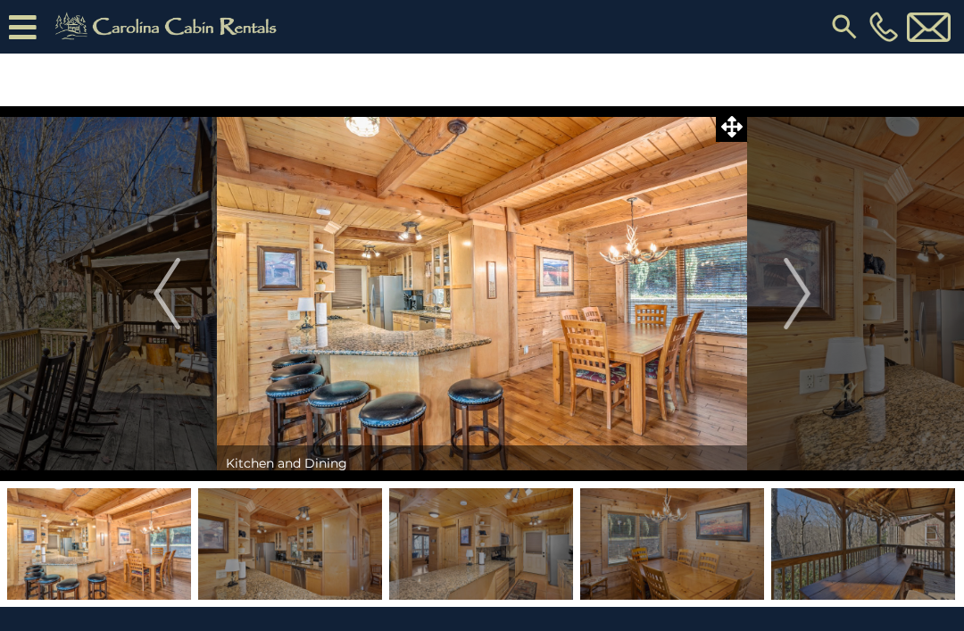
click at [806, 306] on img "Next" at bounding box center [797, 293] width 27 height 71
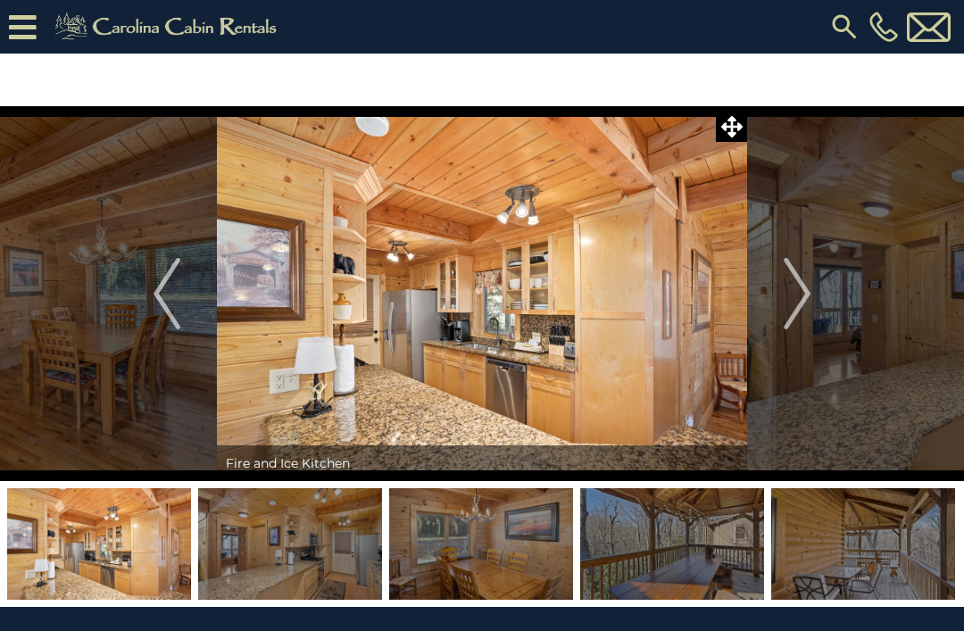
click at [810, 306] on img "Next" at bounding box center [797, 293] width 27 height 71
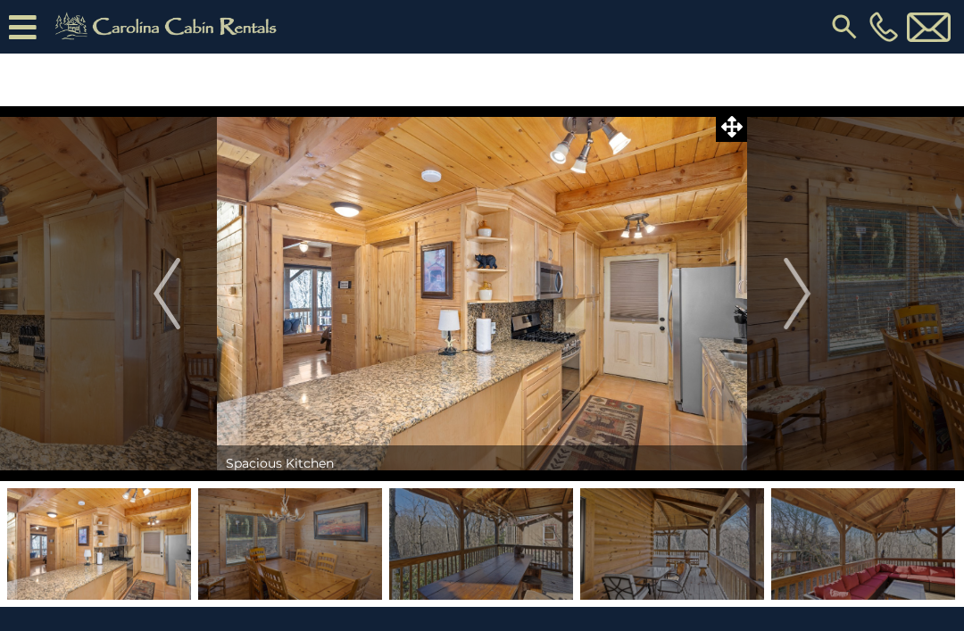
click at [814, 295] on button "Next" at bounding box center [797, 293] width 100 height 375
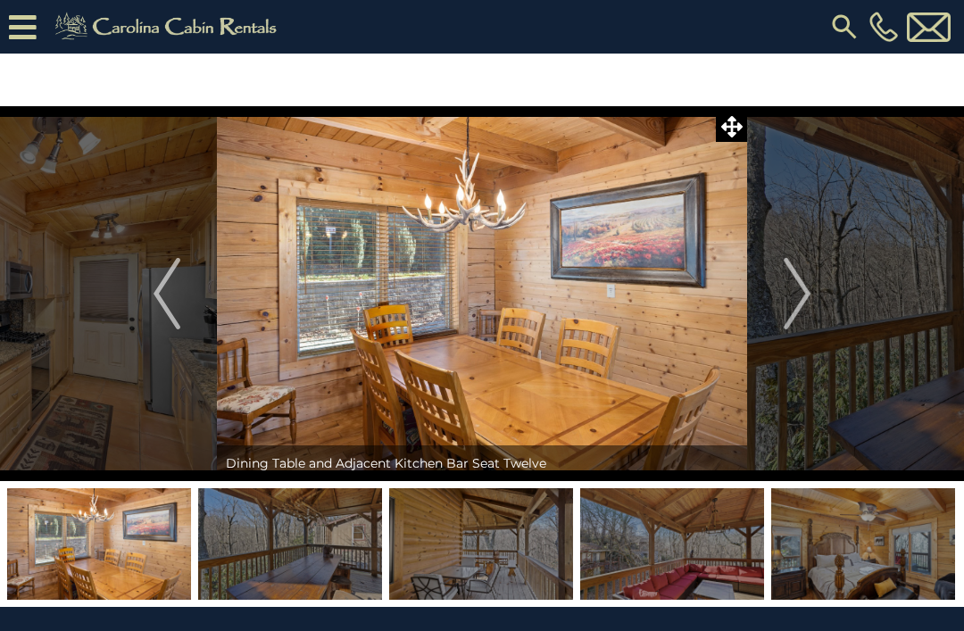
click at [797, 289] on img "Next" at bounding box center [797, 293] width 27 height 71
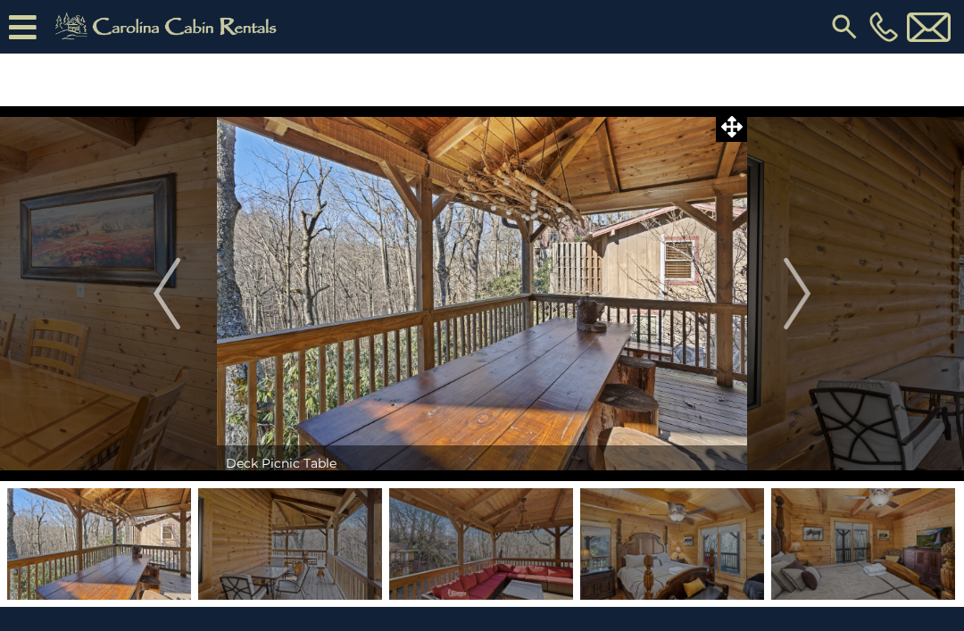
click at [809, 283] on img "Next" at bounding box center [797, 293] width 27 height 71
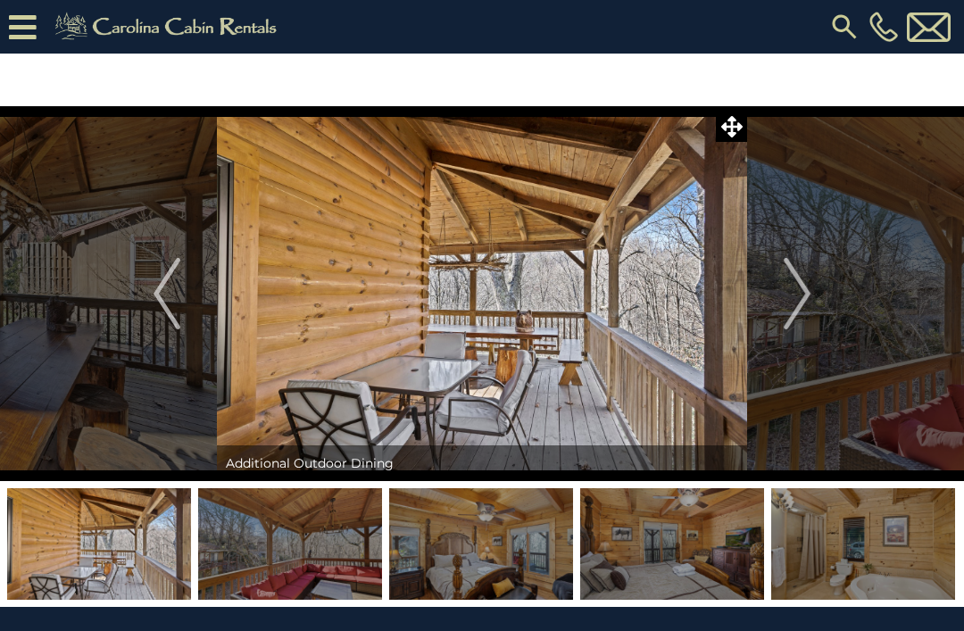
click at [806, 293] on img "Next" at bounding box center [797, 293] width 27 height 71
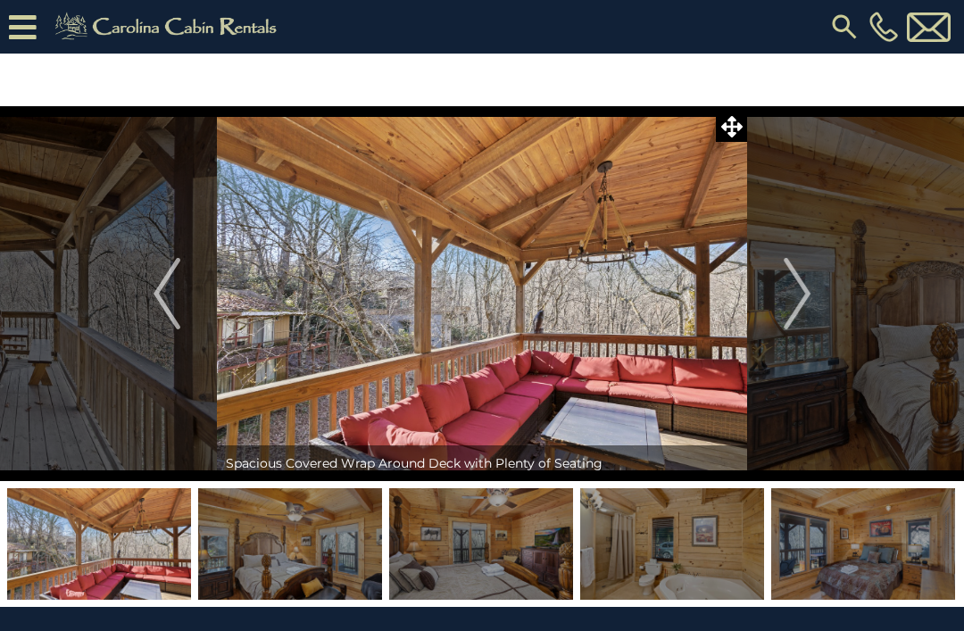
click at [806, 302] on img "Next" at bounding box center [797, 293] width 27 height 71
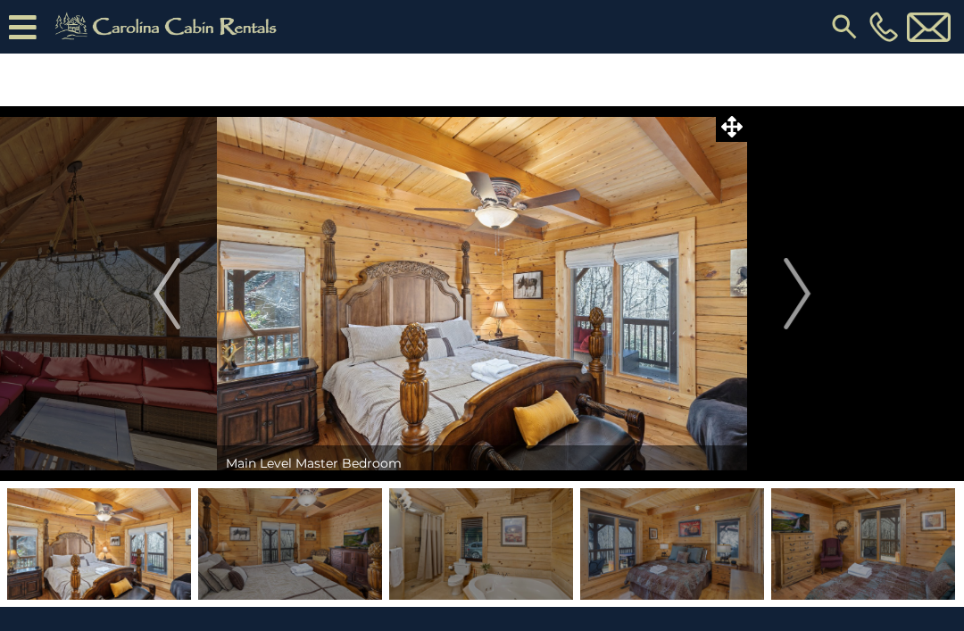
click at [814, 289] on button "Next" at bounding box center [797, 293] width 100 height 375
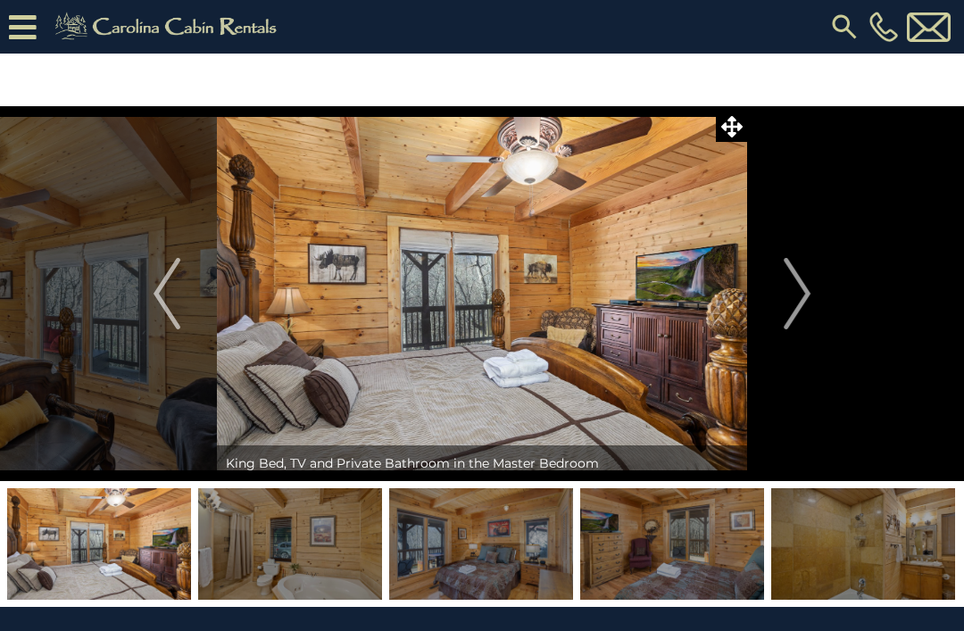
click at [804, 299] on img "Next" at bounding box center [797, 293] width 27 height 71
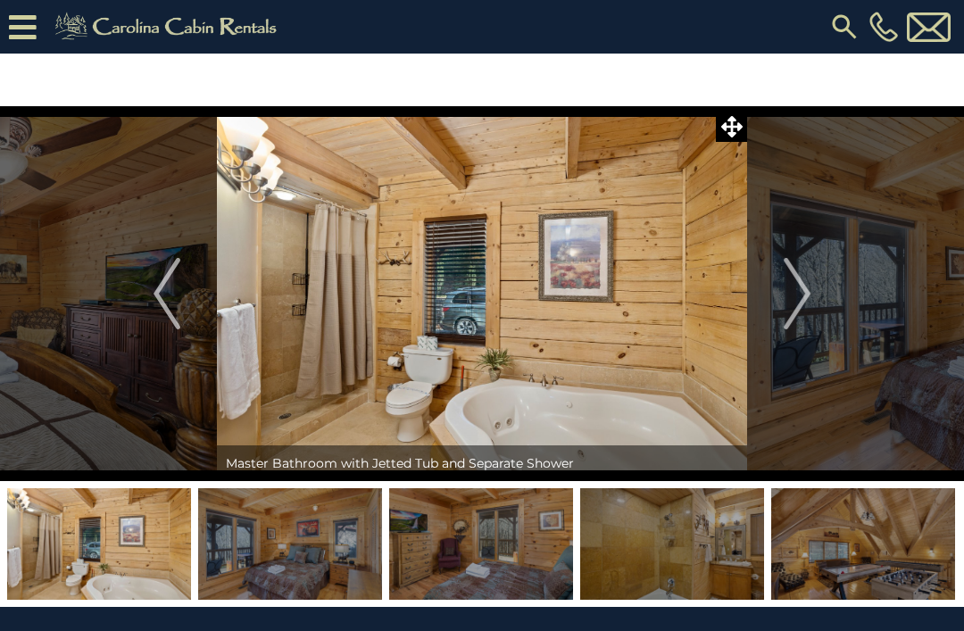
click at [806, 293] on img "Next" at bounding box center [797, 293] width 27 height 71
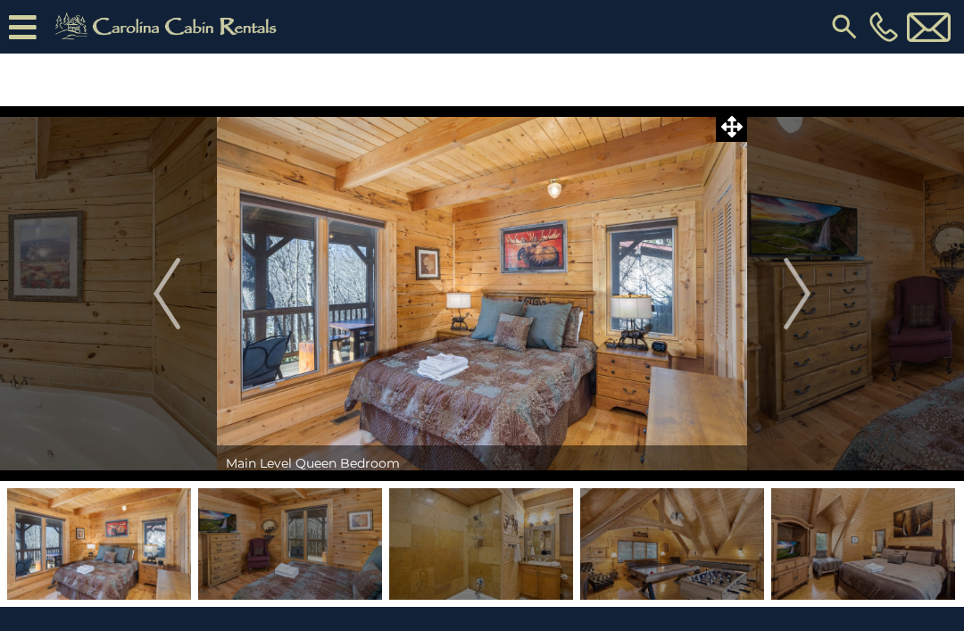
click at [810, 284] on img "Next" at bounding box center [797, 293] width 27 height 71
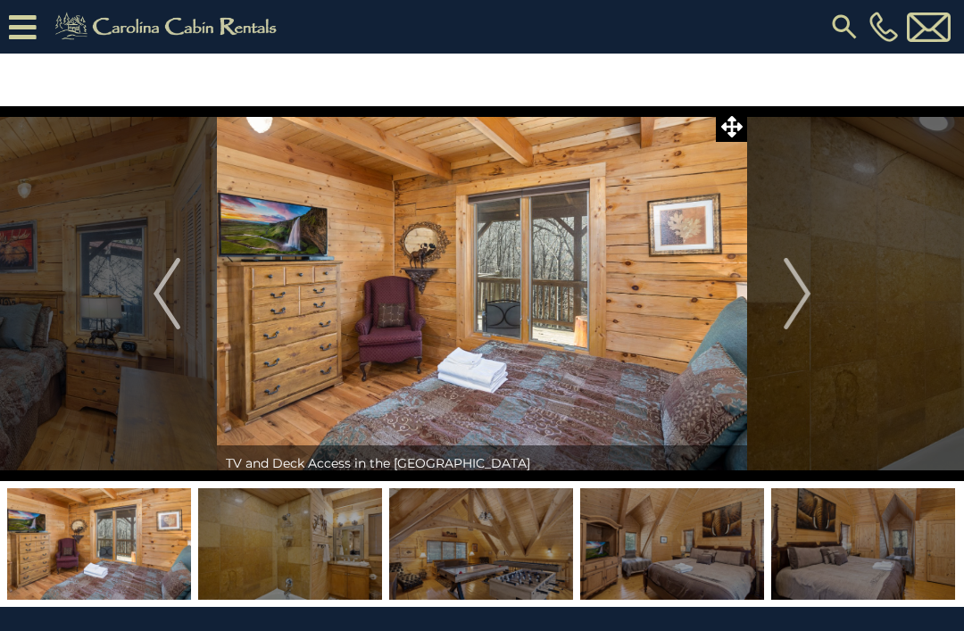
click at [809, 292] on img "Next" at bounding box center [797, 293] width 27 height 71
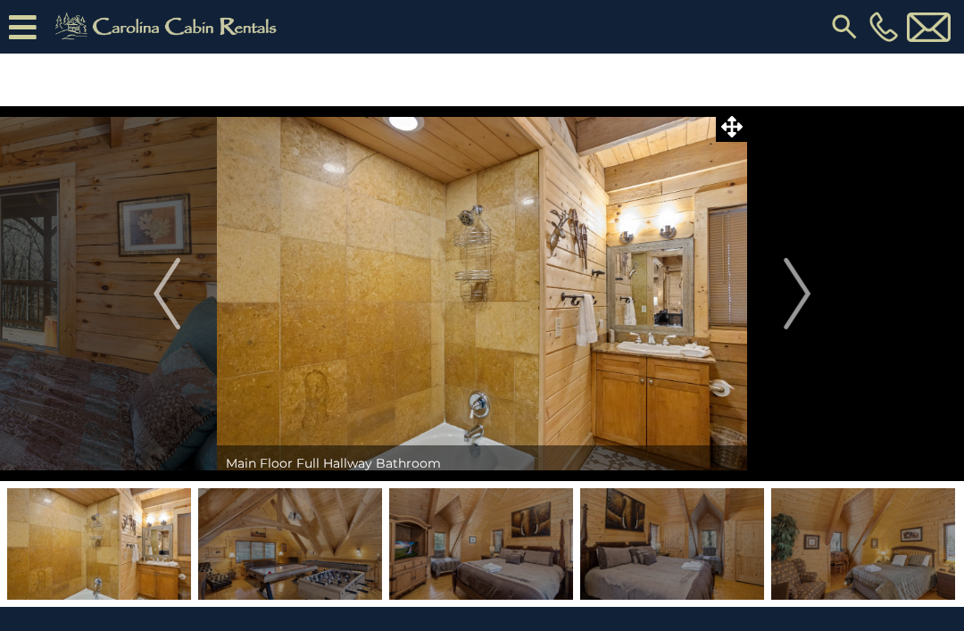
click at [797, 300] on img "Next" at bounding box center [797, 293] width 27 height 71
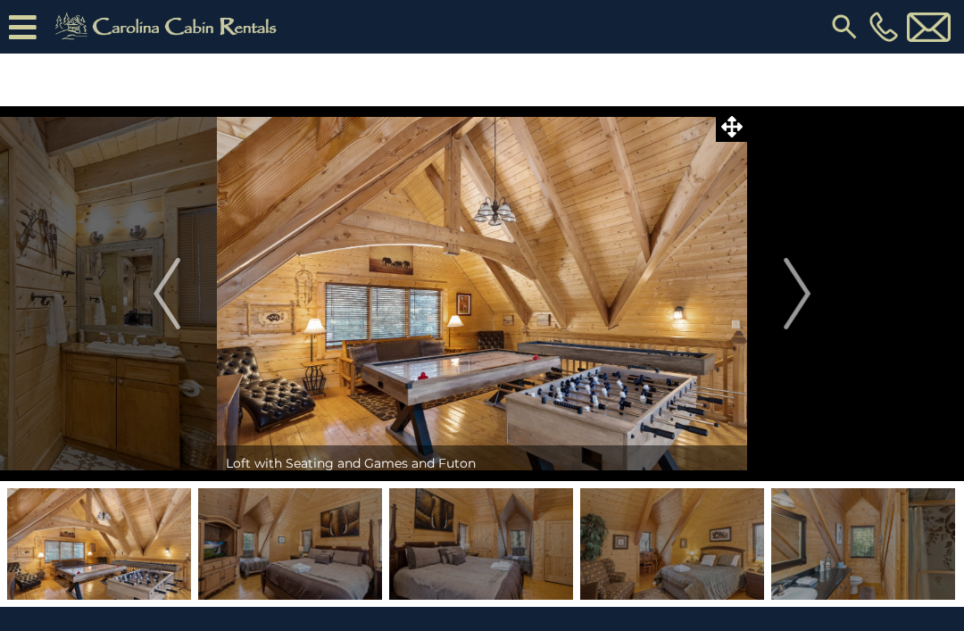
click at [803, 292] on img "Next" at bounding box center [797, 293] width 27 height 71
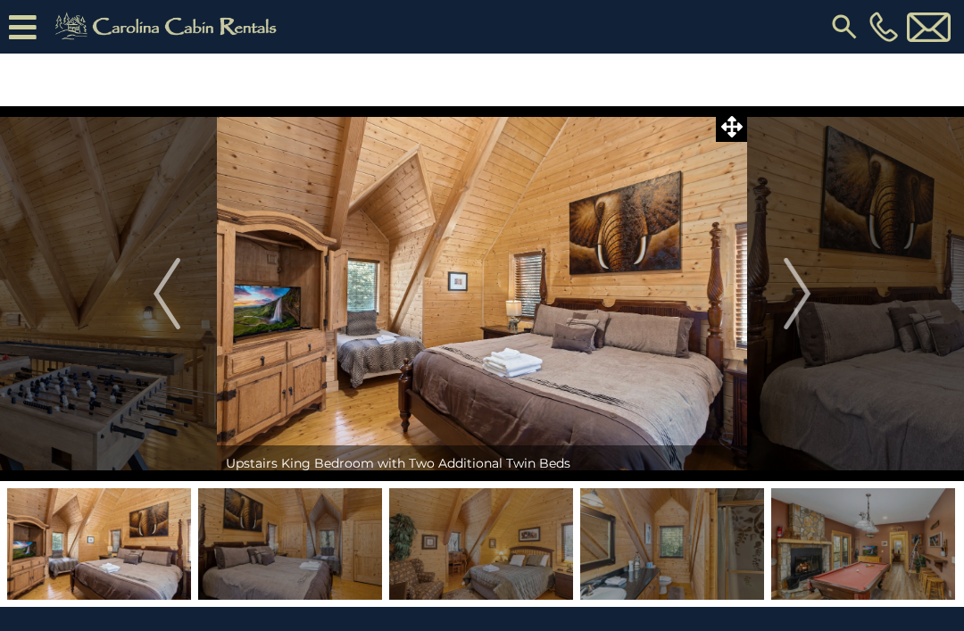
click at [813, 296] on button "Next" at bounding box center [797, 293] width 100 height 375
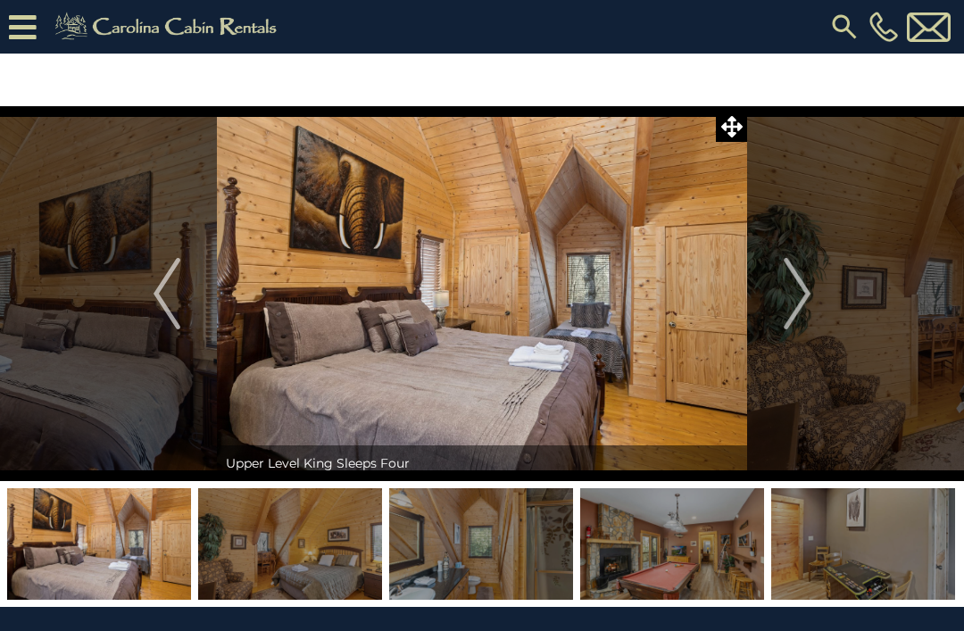
click at [811, 294] on img "Next" at bounding box center [797, 293] width 27 height 71
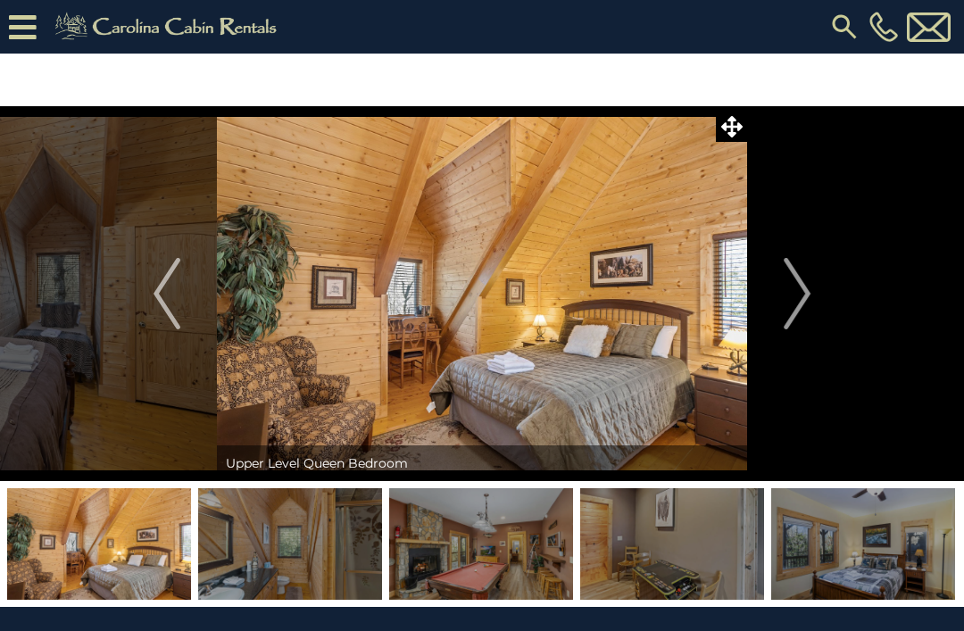
click at [800, 288] on img "Next" at bounding box center [797, 293] width 27 height 71
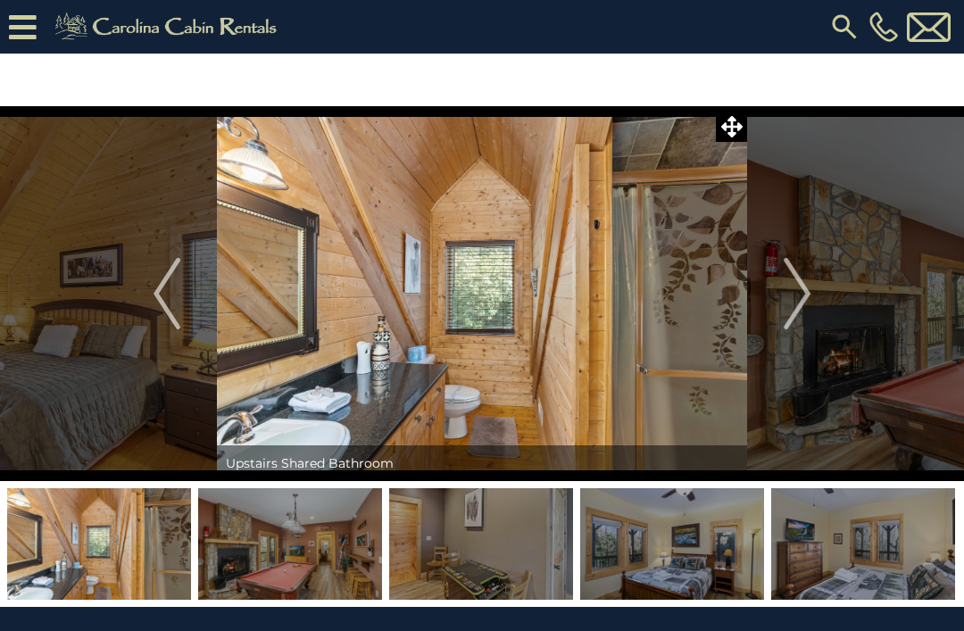
click at [806, 300] on img "Next" at bounding box center [797, 293] width 27 height 71
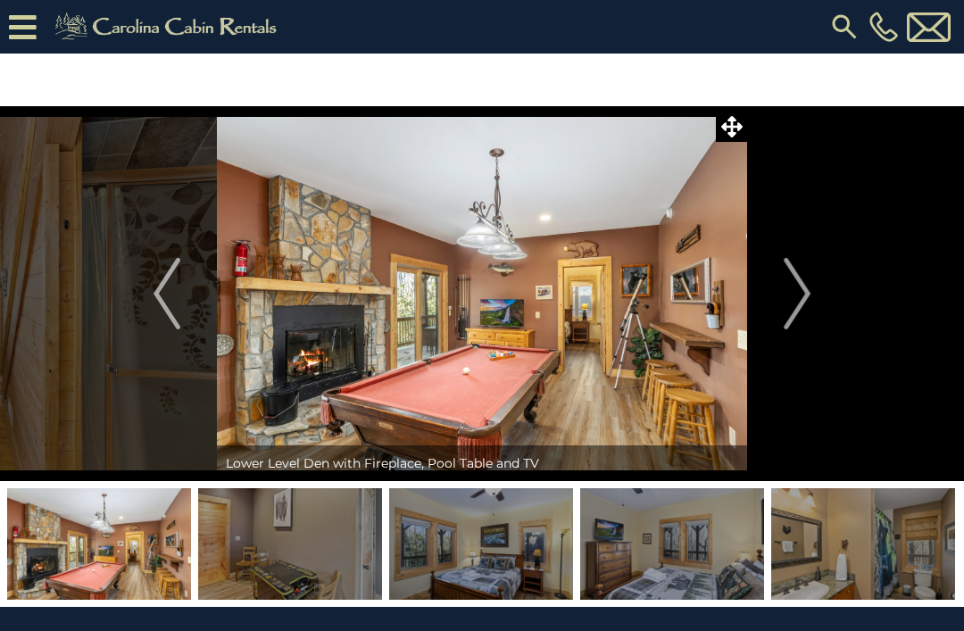
click at [804, 288] on img "Next" at bounding box center [797, 293] width 27 height 71
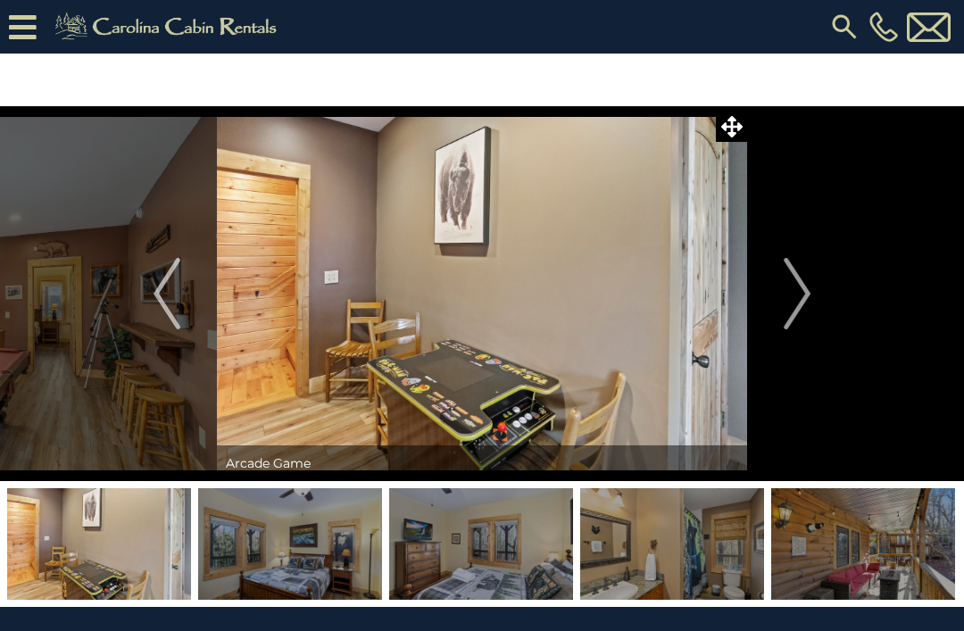
click at [808, 299] on img "Next" at bounding box center [797, 293] width 27 height 71
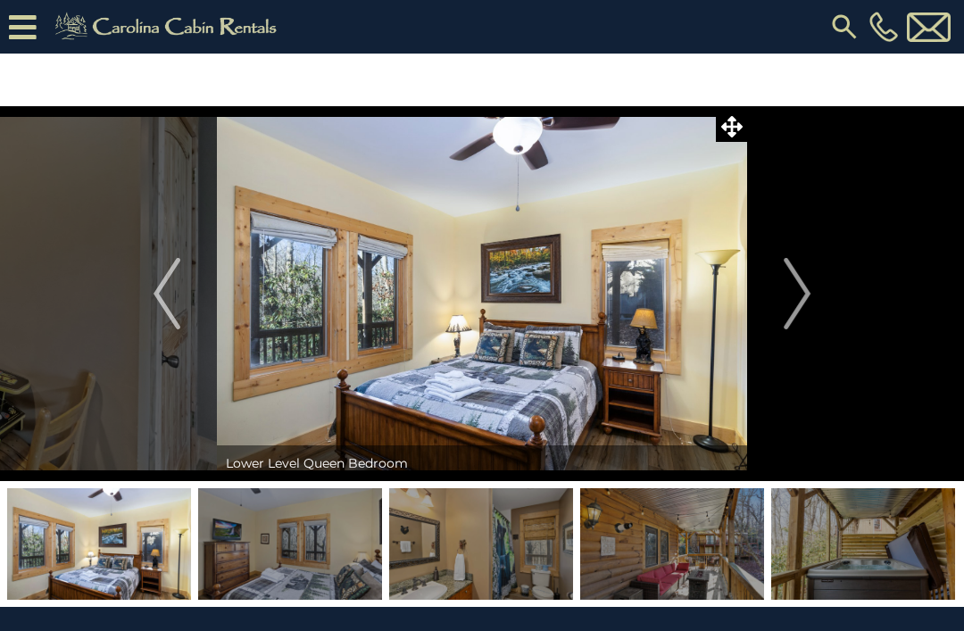
click at [809, 292] on img "Next" at bounding box center [797, 293] width 27 height 71
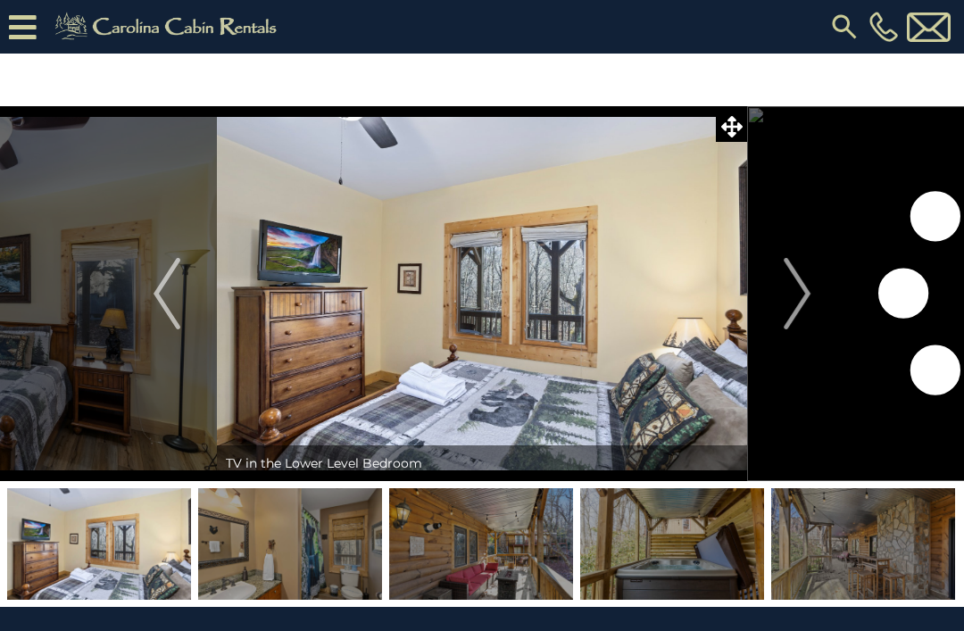
click at [794, 296] on img "Next" at bounding box center [797, 293] width 27 height 71
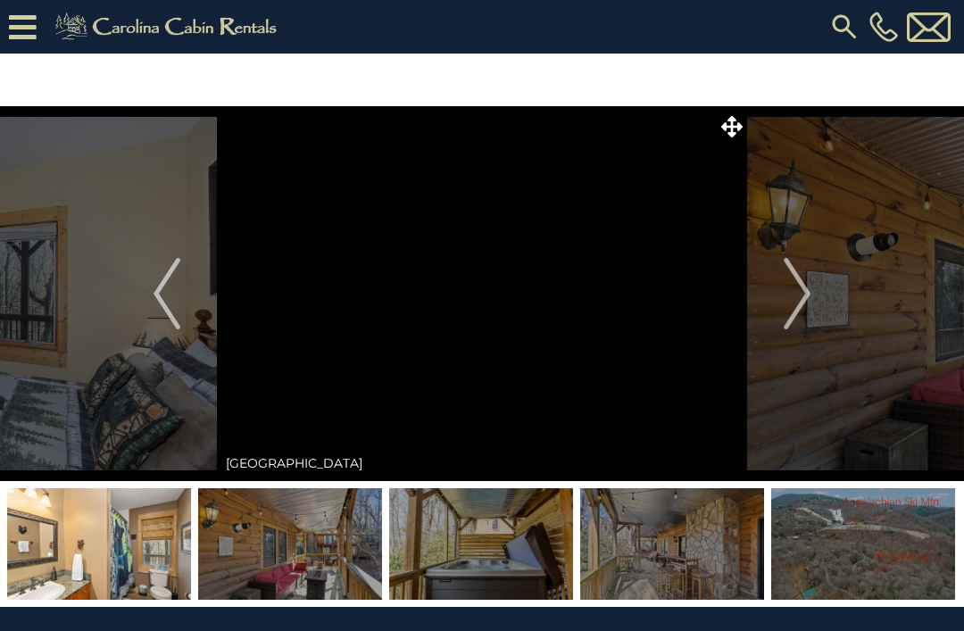
click at [797, 297] on img "Next" at bounding box center [797, 293] width 27 height 71
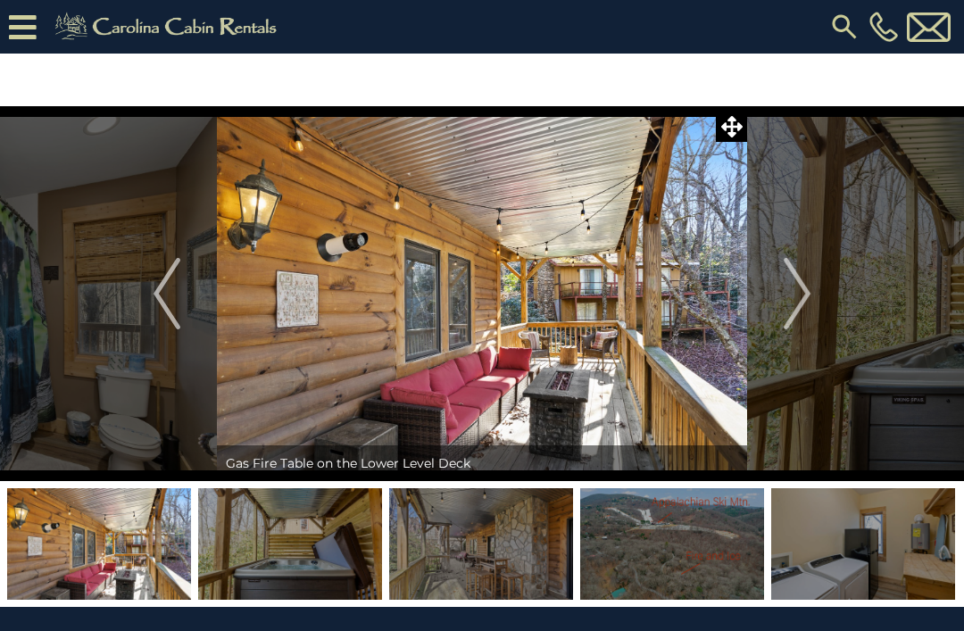
click at [802, 303] on img "Next" at bounding box center [797, 293] width 27 height 71
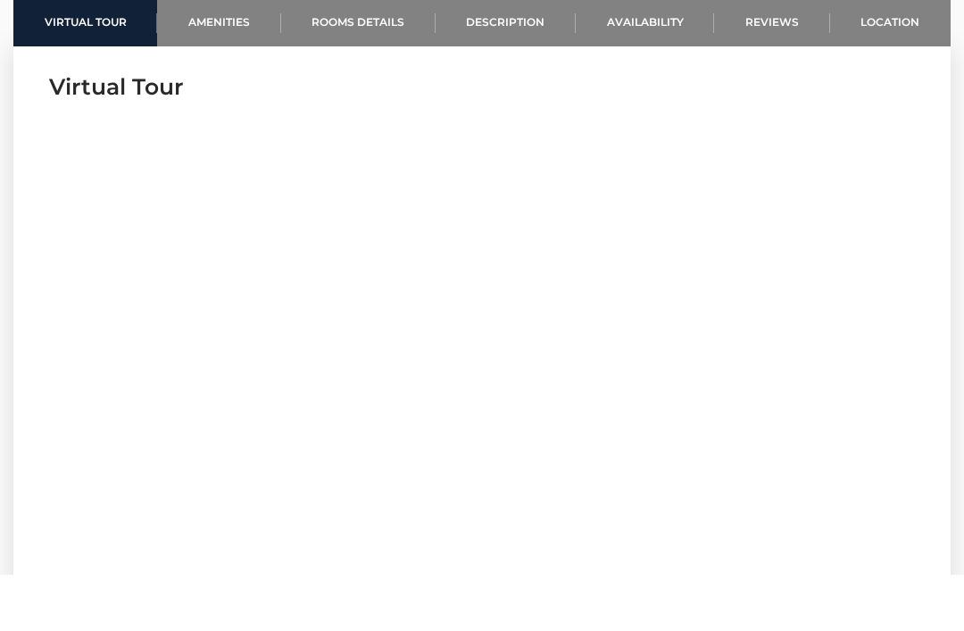
scroll to position [667, 0]
